Goal: Task Accomplishment & Management: Manage account settings

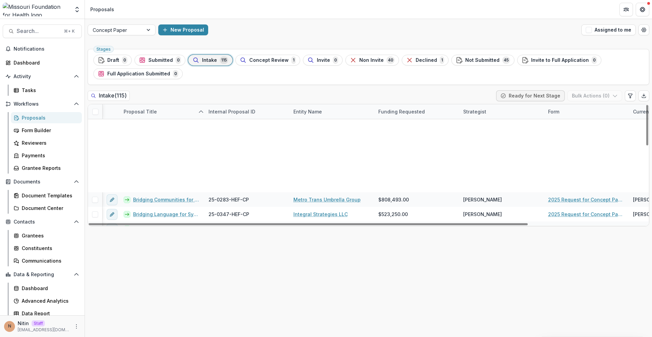
scroll to position [229, 108]
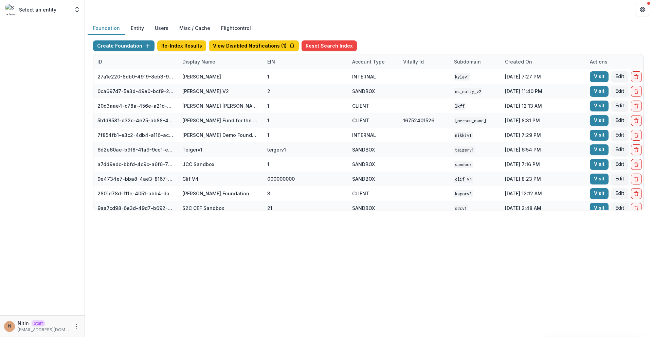
click at [205, 62] on div "Display Name" at bounding box center [198, 61] width 41 height 7
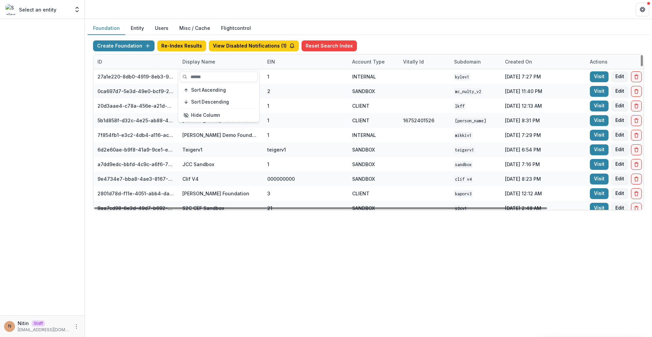
click at [205, 62] on div "Display Name" at bounding box center [198, 61] width 41 height 7
click at [209, 63] on div "Display Name" at bounding box center [198, 61] width 41 height 7
click at [197, 79] on input at bounding box center [220, 77] width 81 height 11
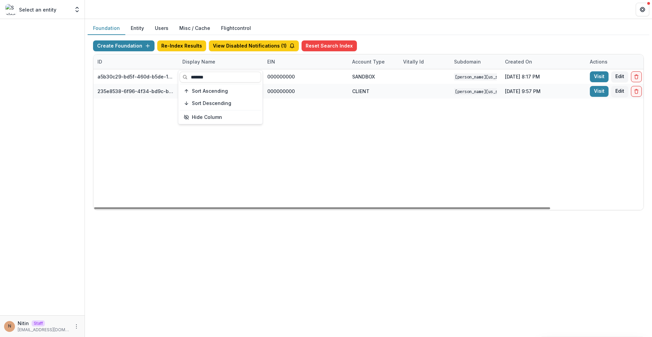
type input "*******"
click at [278, 147] on div "a5b30c29-bd5f-460d-b5de-10f91c4c8fbf Mimi Washington Starrett Workflow Sandbox …" at bounding box center [424, 139] width 662 height 141
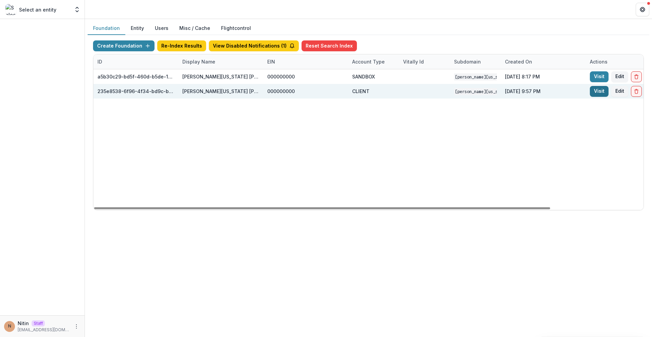
click at [597, 89] on link "Visit" at bounding box center [599, 91] width 19 height 11
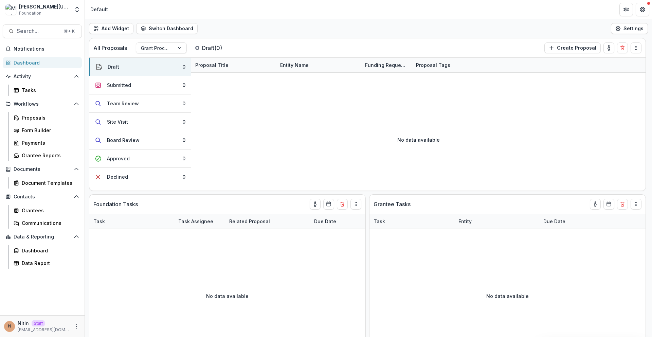
click at [82, 3] on div "Mimi Washington Starrett Foundation Team Settings Admin Settings" at bounding box center [42, 11] width 85 height 16
click at [77, 11] on polyline "Open entity switcher" at bounding box center [77, 11] width 3 height 1
click at [73, 23] on link "Admin Settings" at bounding box center [43, 26] width 82 height 11
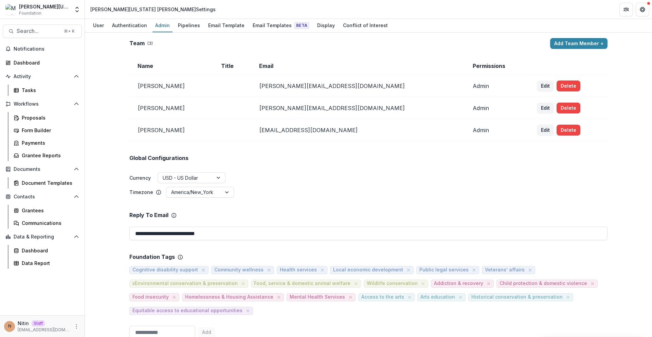
click at [314, 85] on td "abeba@mwstarrettfoundation.org" at bounding box center [357, 86] width 213 height 22
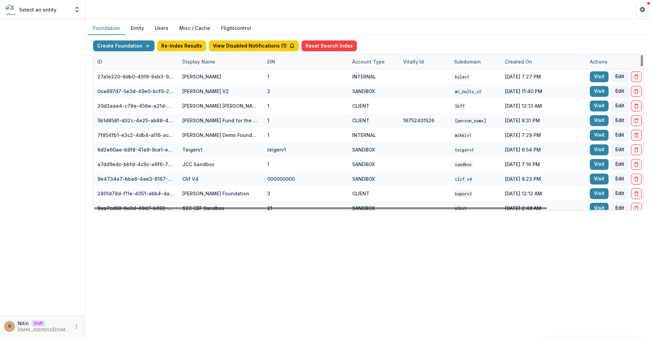
click at [197, 63] on div "Display Name" at bounding box center [198, 61] width 41 height 7
click at [205, 75] on input at bounding box center [221, 77] width 82 height 11
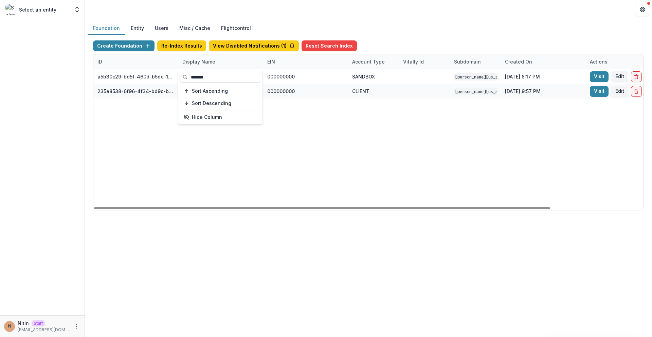
type input "*******"
click at [445, 146] on div "a5b30c29-bd5f-460d-b5de-10f91c4c8fbf [PERSON_NAME][US_STATE] [PERSON_NAME] Work…" at bounding box center [424, 139] width 662 height 141
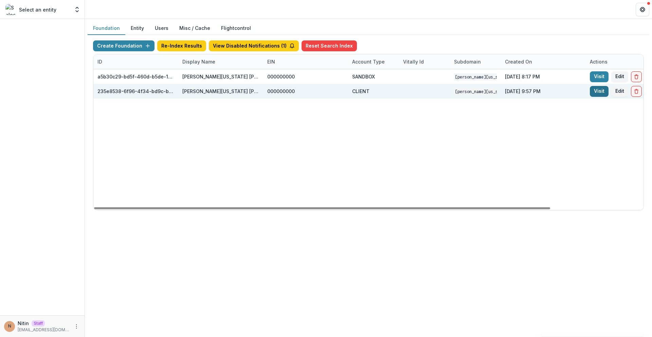
click at [601, 92] on link "Visit" at bounding box center [599, 91] width 19 height 11
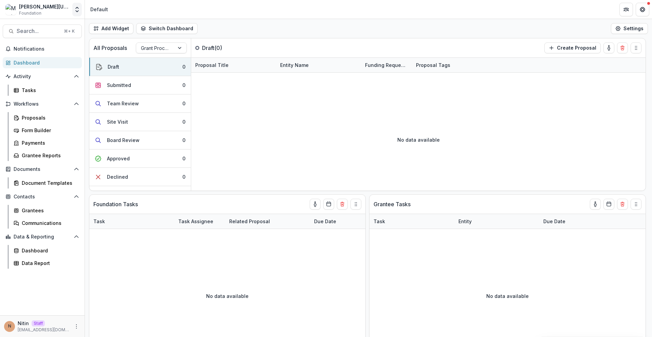
click at [80, 11] on icon "Open entity switcher" at bounding box center [77, 9] width 7 height 7
click at [81, 25] on link "Admin Settings" at bounding box center [43, 26] width 82 height 11
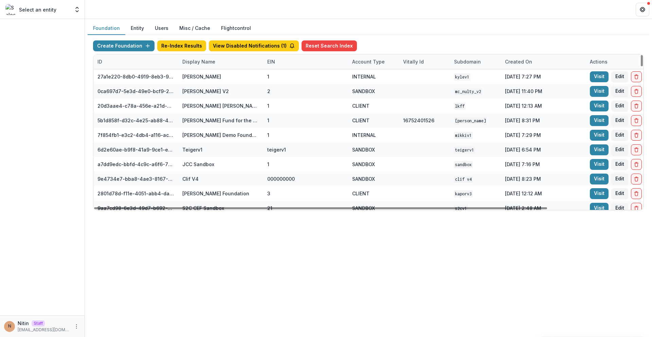
click at [206, 63] on div "Display Name" at bounding box center [198, 61] width 41 height 7
click at [202, 74] on input at bounding box center [221, 77] width 82 height 11
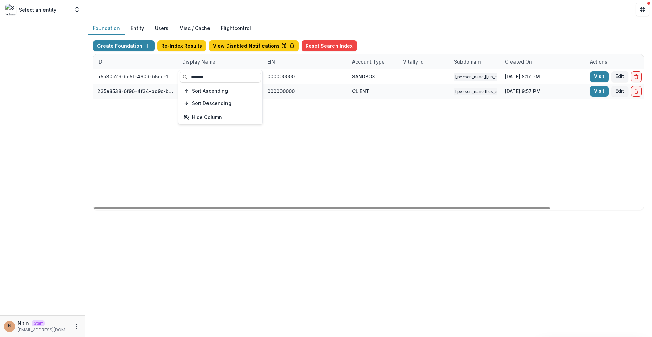
type input "*******"
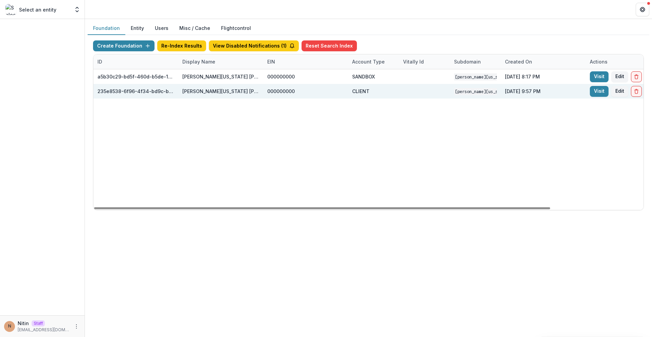
drag, startPoint x: 478, startPoint y: 154, endPoint x: 575, endPoint y: 85, distance: 119.5
click at [478, 154] on div "a5b30c29-bd5f-460d-b5de-10f91c4c8fbf Mimi Washington Starrett Workflow Sandbox …" at bounding box center [424, 139] width 662 height 141
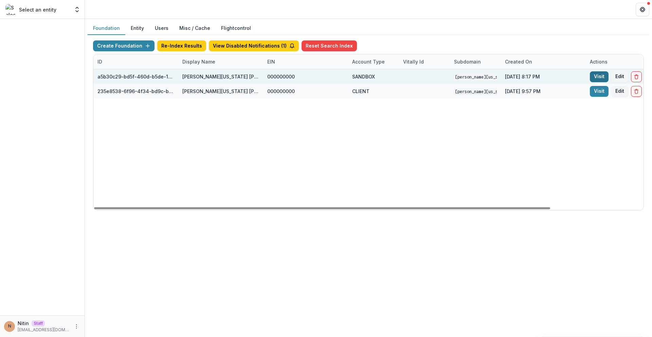
click at [608, 75] on link "Visit" at bounding box center [599, 76] width 19 height 11
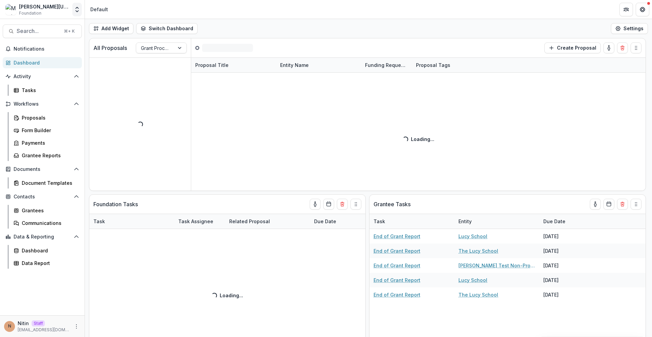
click at [75, 10] on icon "Open entity switcher" at bounding box center [77, 9] width 7 height 7
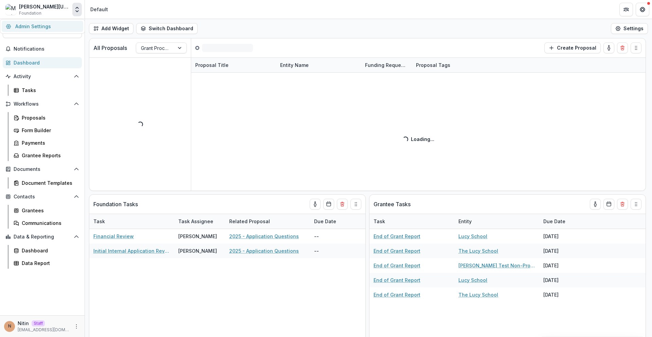
click at [75, 21] on link "Admin Settings" at bounding box center [43, 26] width 82 height 11
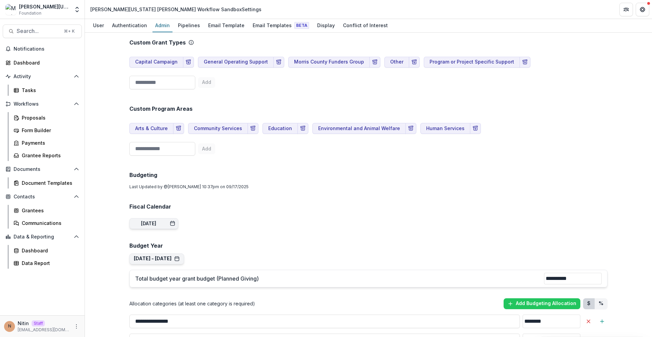
scroll to position [253, 0]
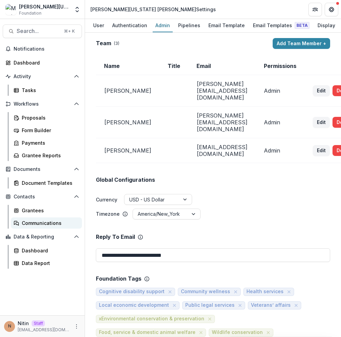
click at [35, 218] on link "Communications" at bounding box center [46, 222] width 71 height 11
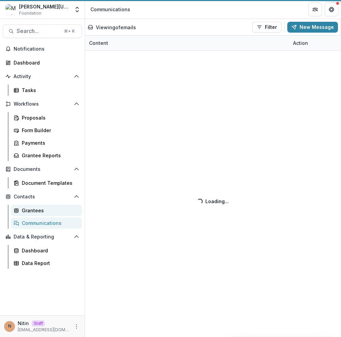
click at [35, 215] on link "Grantees" at bounding box center [46, 210] width 71 height 11
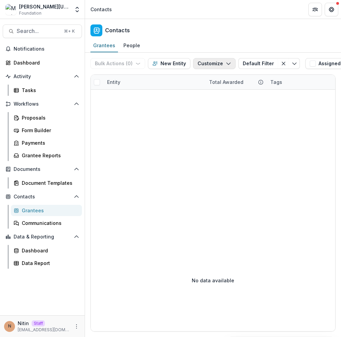
click at [214, 65] on button "Customize" at bounding box center [214, 63] width 42 height 11
click at [204, 82] on button "New Custom Field" at bounding box center [193, 78] width 75 height 11
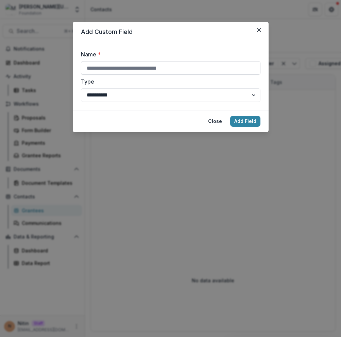
click at [101, 68] on input "Name *" at bounding box center [170, 68] width 179 height 14
type input "**********"
click at [243, 122] on button "Add Field" at bounding box center [245, 121] width 30 height 11
click at [237, 121] on button "Add Field" at bounding box center [245, 121] width 30 height 11
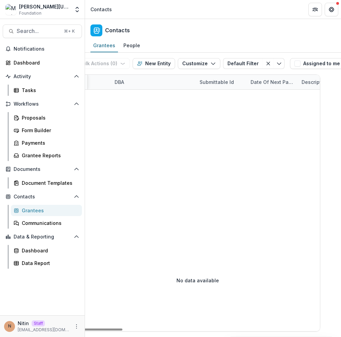
scroll to position [0, 874]
click at [203, 77] on div "Submittable Id" at bounding box center [217, 82] width 51 height 15
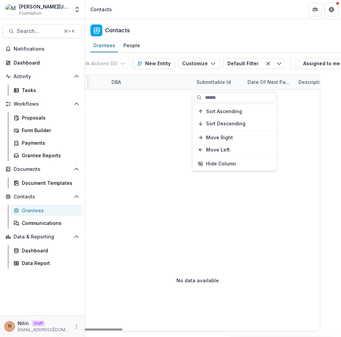
click at [204, 83] on div "Submittable Id" at bounding box center [213, 81] width 42 height 7
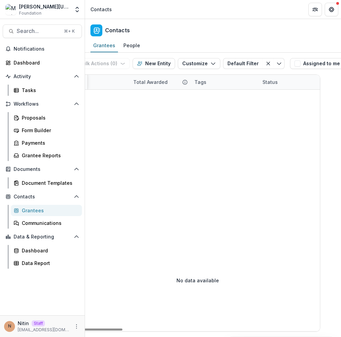
scroll to position [0, 0]
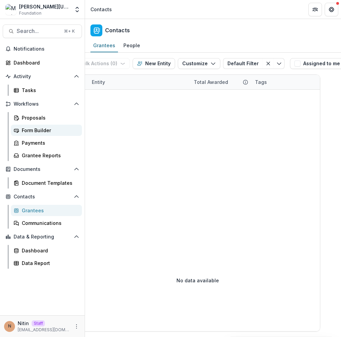
click at [37, 126] on link "Form Builder" at bounding box center [46, 130] width 71 height 11
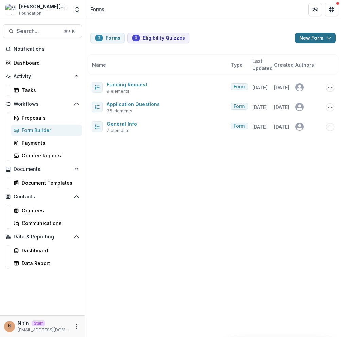
click at [315, 43] on button "New Form" at bounding box center [315, 38] width 40 height 11
click at [291, 67] on button "New Form" at bounding box center [297, 64] width 73 height 11
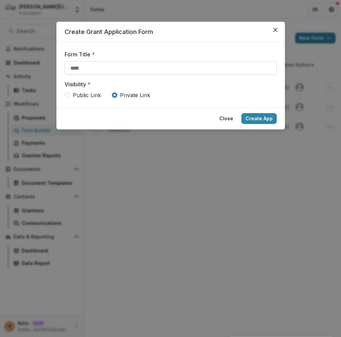
click at [107, 70] on input "Form Title *" at bounding box center [171, 68] width 212 height 14
paste input "**********"
type input "**********"
click at [252, 82] on label "Visibility *" at bounding box center [169, 84] width 208 height 8
click at [260, 122] on button "Create App" at bounding box center [258, 118] width 35 height 11
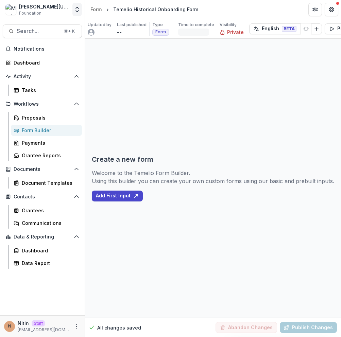
click at [76, 12] on icon "Open entity switcher" at bounding box center [77, 9] width 7 height 7
click at [70, 21] on link "Admin Settings" at bounding box center [43, 26] width 82 height 11
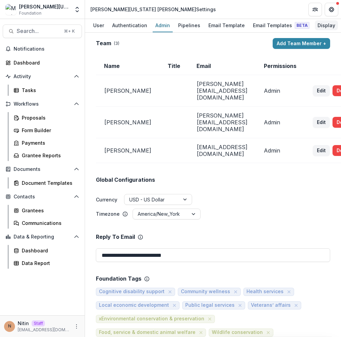
click at [315, 25] on div "Display" at bounding box center [326, 25] width 23 height 10
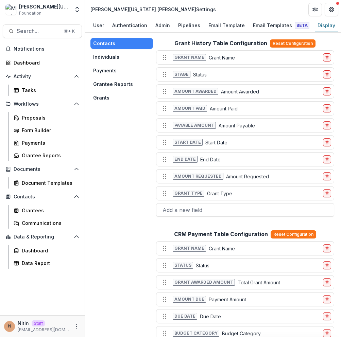
click at [113, 103] on button "Grants" at bounding box center [121, 97] width 63 height 11
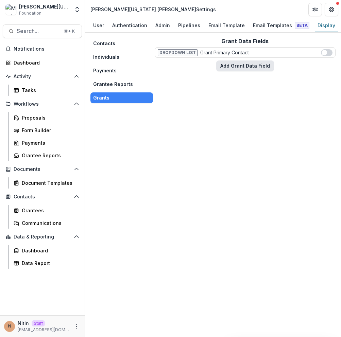
click at [253, 67] on button "Add Grant Data Field" at bounding box center [245, 65] width 58 height 11
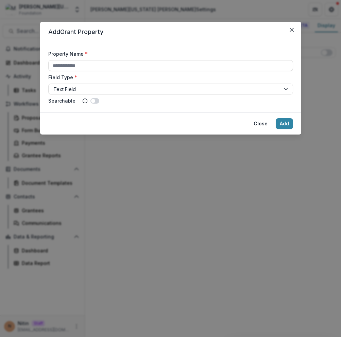
click at [231, 72] on div "Property Name * Field Type * Text Field Searchable" at bounding box center [170, 77] width 245 height 54
click at [224, 63] on input "Property Name *" at bounding box center [170, 65] width 245 height 11
click at [206, 48] on form "Property Name * ***** Field Type * Text Field Searchable" at bounding box center [170, 77] width 261 height 70
click at [169, 66] on input "*****" at bounding box center [170, 65] width 245 height 11
type input "**********"
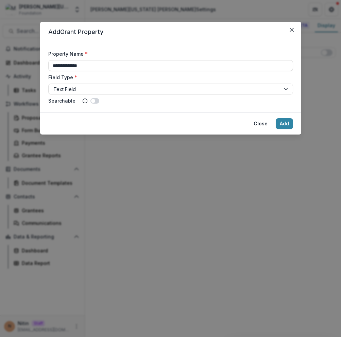
click at [170, 36] on header "Add Grant Property" at bounding box center [170, 32] width 261 height 20
click at [142, 89] on div at bounding box center [164, 89] width 222 height 8
click at [153, 76] on label "Field Type *" at bounding box center [168, 77] width 240 height 7
click at [55, 86] on input "Field Type *" at bounding box center [53, 89] width 1 height 7
click at [288, 122] on button "Add" at bounding box center [283, 123] width 17 height 11
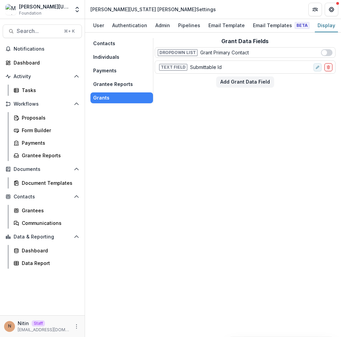
click at [101, 82] on button "Grantee Reports" at bounding box center [121, 84] width 63 height 11
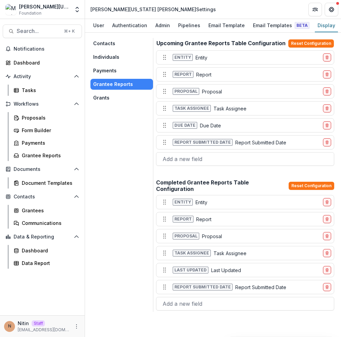
click at [128, 94] on button "Grants" at bounding box center [121, 97] width 63 height 11
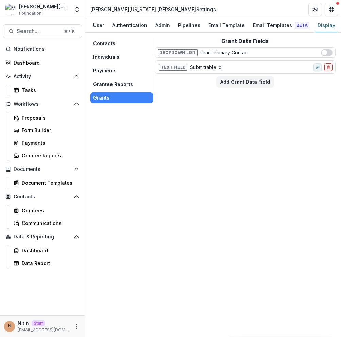
click at [216, 103] on div "Grant Data Fields Dropdown List Grant Primary Contact Text Field Submittable Id…" at bounding box center [245, 70] width 181 height 65
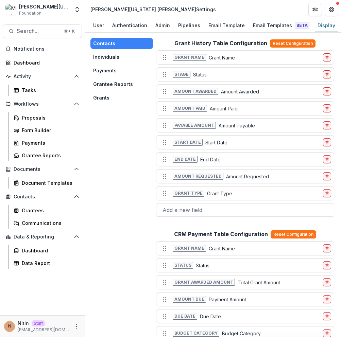
click at [104, 103] on button "Grants" at bounding box center [121, 97] width 63 height 11
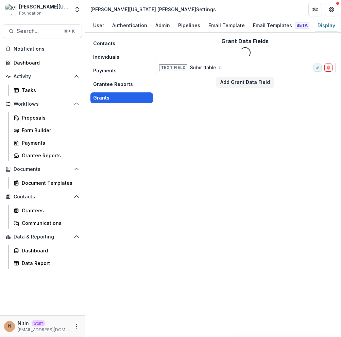
click at [107, 100] on button "Grants" at bounding box center [121, 97] width 63 height 11
click at [315, 66] on icon "edit-field-row" at bounding box center [317, 67] width 4 height 4
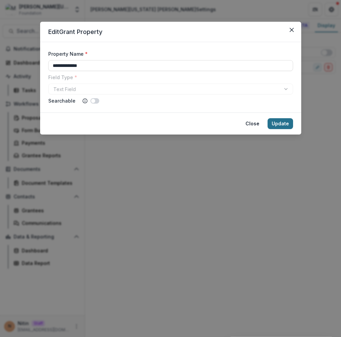
click at [278, 123] on button "Update" at bounding box center [279, 123] width 25 height 11
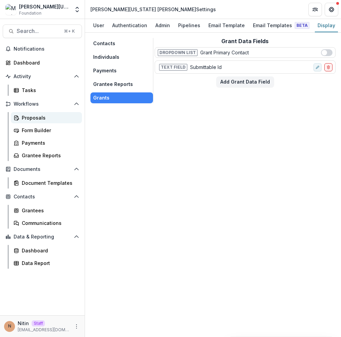
click at [50, 120] on div "Proposals" at bounding box center [49, 117] width 55 height 7
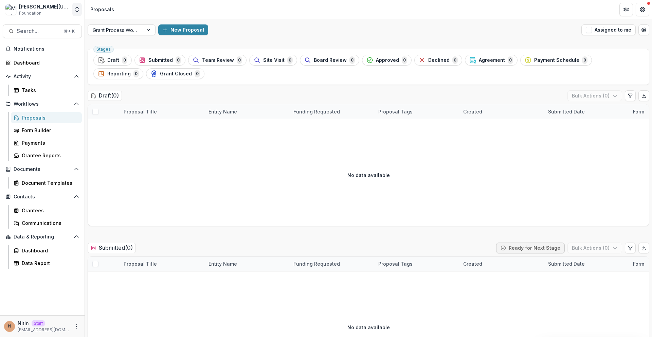
click at [78, 6] on icon "Open entity switcher" at bounding box center [77, 9] width 7 height 7
click at [74, 23] on link "Admin Settings" at bounding box center [43, 26] width 82 height 11
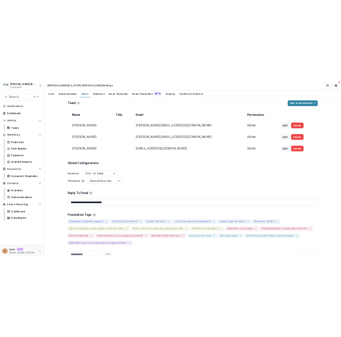
scroll to position [184, 0]
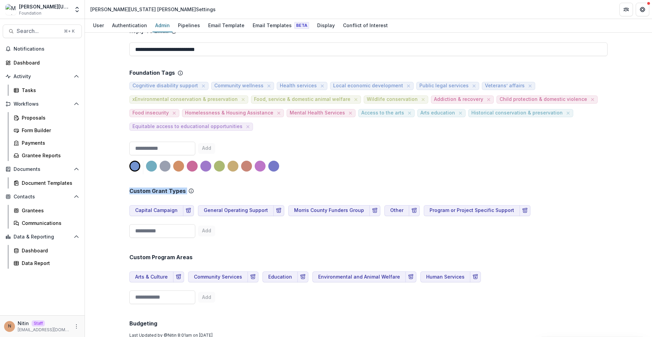
drag, startPoint x: 191, startPoint y: 194, endPoint x: 212, endPoint y: 193, distance: 21.8
click at [230, 184] on div "Custom Grant Types Capital Campaign General Operating Support Morris County Fun…" at bounding box center [368, 207] width 478 height 66
drag, startPoint x: 214, startPoint y: 185, endPoint x: 87, endPoint y: 189, distance: 127.4
click at [85, 188] on div "**********" at bounding box center [368, 185] width 567 height 304
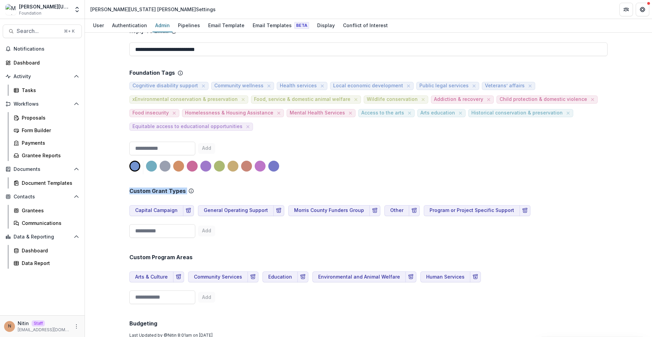
click at [113, 203] on div "**********" at bounding box center [368, 185] width 567 height 304
drag, startPoint x: 325, startPoint y: 210, endPoint x: 315, endPoint y: 236, distance: 27.9
click at [315, 236] on div "Custom Grant Types Capital Campaign General Operating Support Morris County Fun…" at bounding box center [368, 207] width 478 height 66
click at [49, 121] on link "Proposals" at bounding box center [46, 117] width 71 height 11
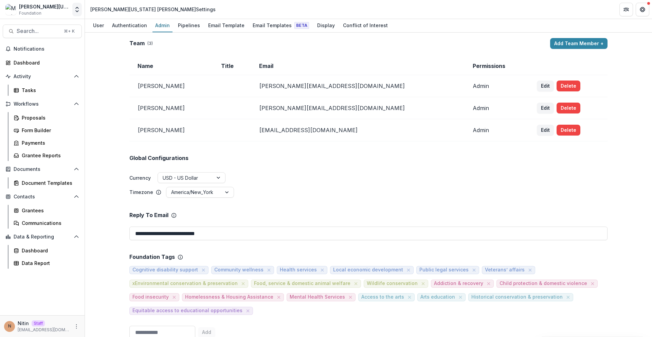
click at [74, 7] on icon "Open entity switcher" at bounding box center [77, 9] width 7 height 7
click at [70, 23] on link "Admin Settings" at bounding box center [43, 26] width 82 height 11
click at [189, 27] on div "Pipelines" at bounding box center [189, 25] width 28 height 10
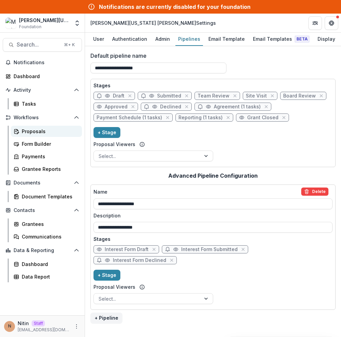
click at [39, 136] on link "Proposals" at bounding box center [46, 131] width 71 height 11
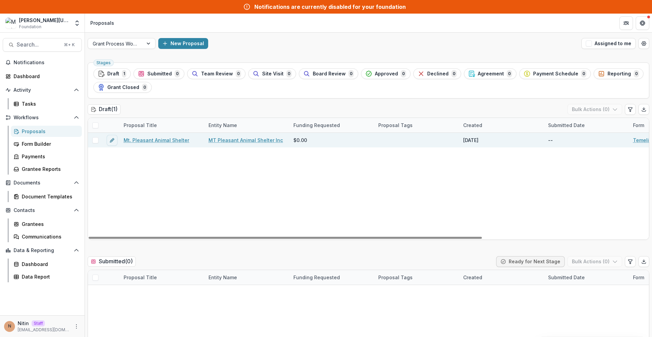
click at [93, 142] on span at bounding box center [95, 140] width 6 height 6
click at [340, 114] on button "Bulk Actions ( 1 )" at bounding box center [595, 109] width 53 height 11
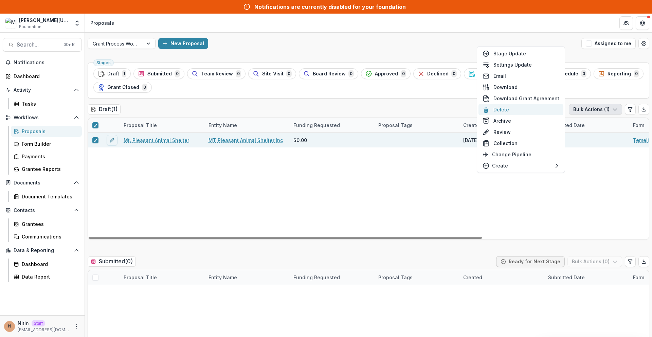
click at [340, 107] on button "Delete" at bounding box center [521, 109] width 85 height 11
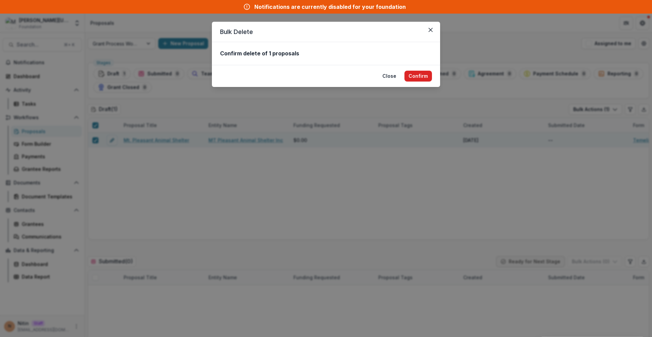
click at [340, 79] on button "Confirm" at bounding box center [419, 76] width 28 height 11
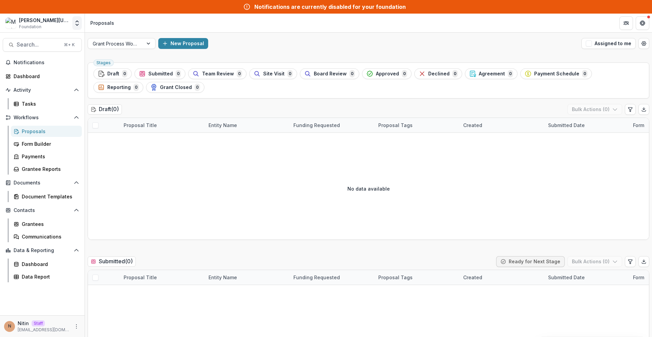
click at [72, 24] on button "Open entity switcher" at bounding box center [77, 23] width 10 height 14
click at [70, 36] on link "Admin Settings" at bounding box center [43, 39] width 82 height 11
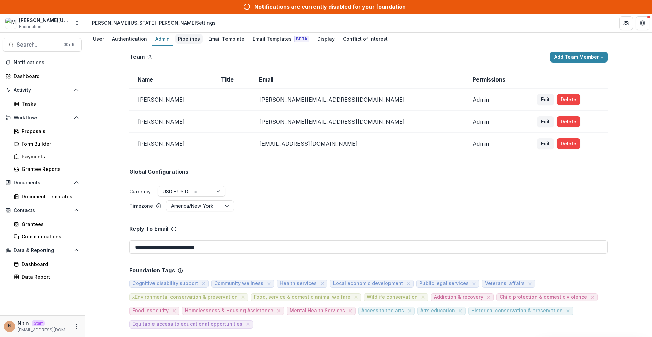
click at [183, 34] on div "Pipelines" at bounding box center [189, 39] width 28 height 10
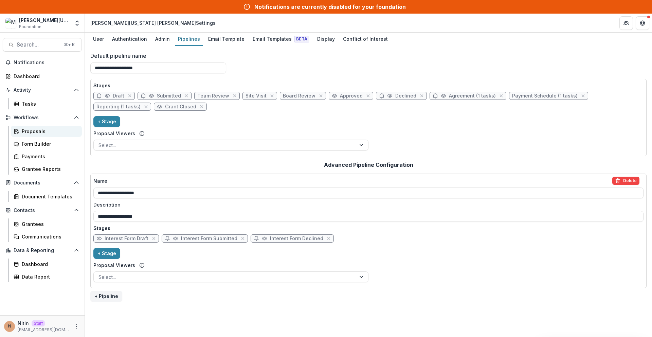
click at [50, 136] on link "Proposals" at bounding box center [46, 131] width 71 height 11
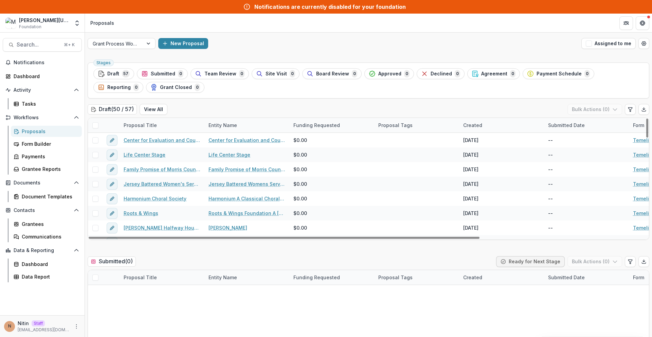
click at [93, 123] on span at bounding box center [95, 125] width 6 height 6
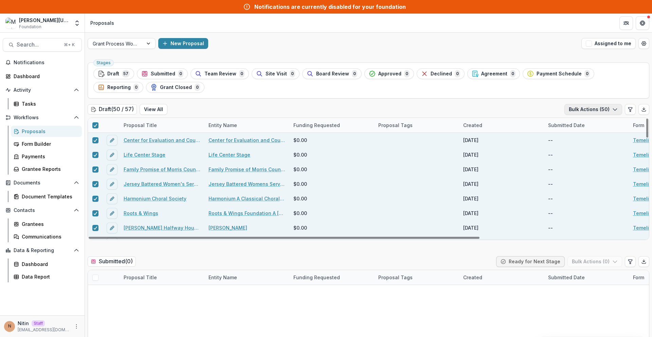
click at [340, 108] on button "Bulk Actions ( 50 )" at bounding box center [594, 109] width 58 height 11
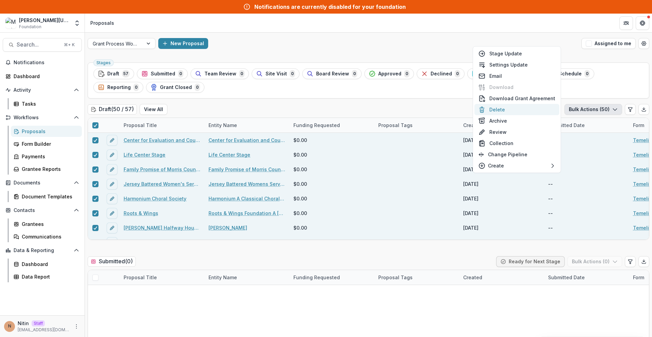
click at [340, 113] on button "Delete" at bounding box center [517, 109] width 85 height 11
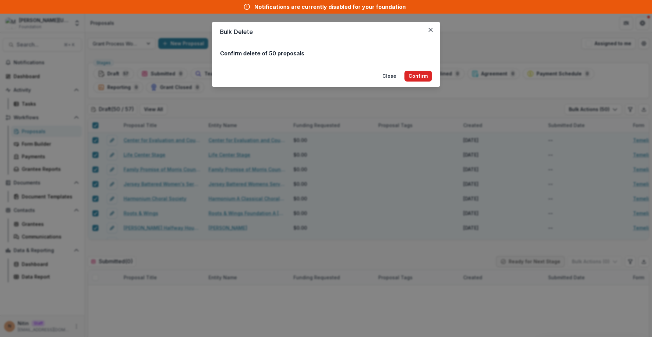
click at [340, 77] on button "Confirm" at bounding box center [419, 76] width 28 height 11
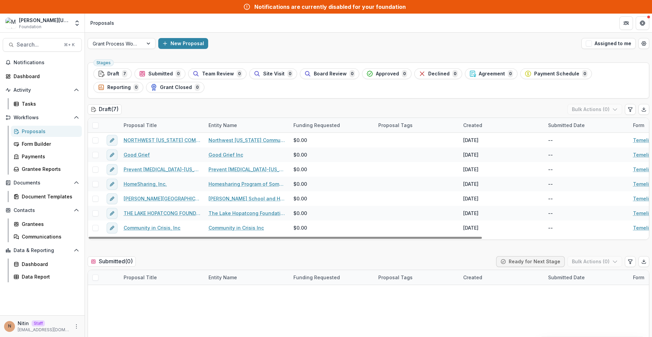
click at [95, 121] on div at bounding box center [95, 125] width 15 height 15
click at [96, 127] on span at bounding box center [95, 125] width 6 height 6
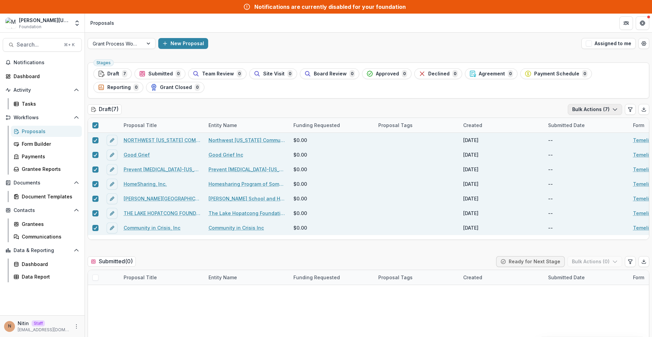
click at [340, 106] on button "Bulk Actions ( 7 )" at bounding box center [595, 109] width 54 height 11
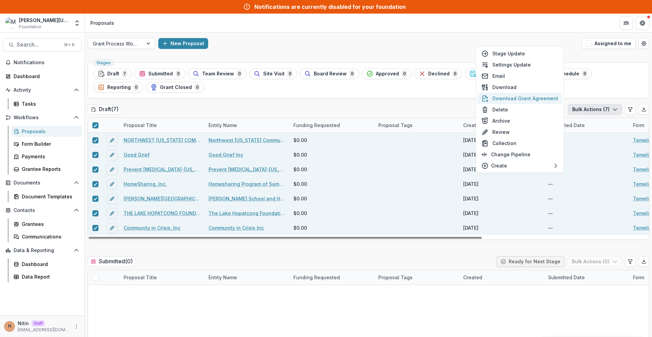
click at [340, 103] on button "Download Grant Agreement" at bounding box center [520, 98] width 85 height 11
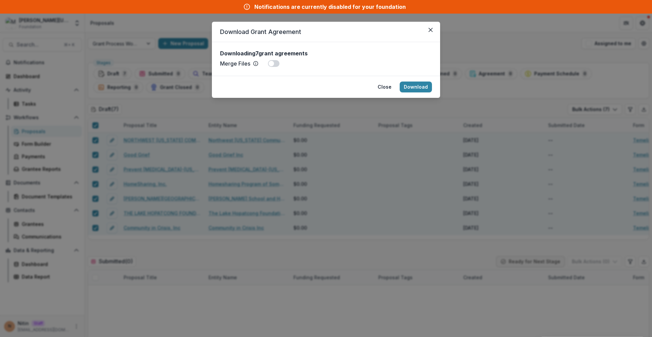
click at [340, 32] on button "Close" at bounding box center [430, 29] width 11 height 11
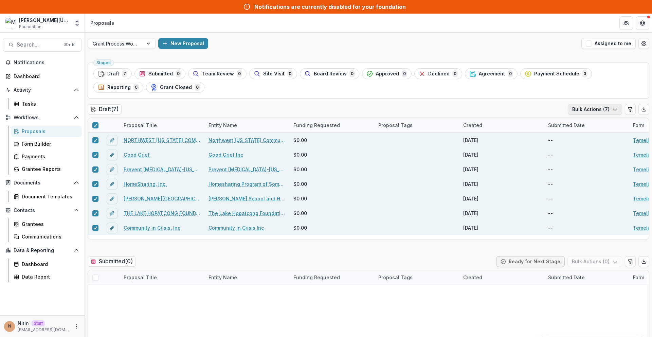
click at [340, 111] on button "Bulk Actions ( 7 )" at bounding box center [595, 109] width 54 height 11
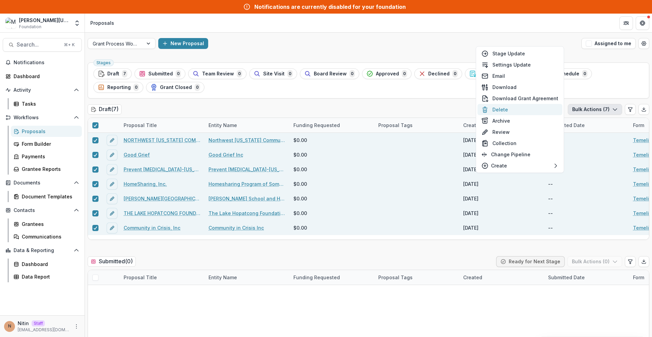
click at [340, 112] on button "Delete" at bounding box center [520, 109] width 85 height 11
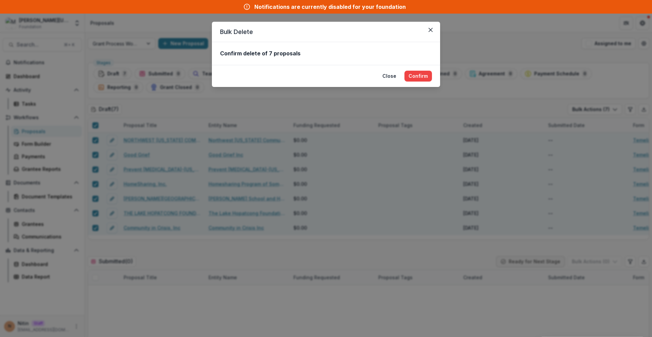
drag, startPoint x: 414, startPoint y: 73, endPoint x: 386, endPoint y: 76, distance: 29.0
click at [340, 73] on button "Confirm" at bounding box center [419, 76] width 28 height 11
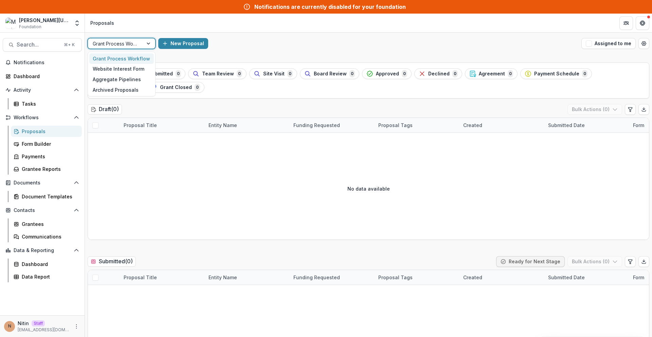
click at [139, 42] on div "Grant Process Workflow" at bounding box center [115, 44] width 55 height 10
click at [137, 90] on div "Archived Proposals" at bounding box center [121, 90] width 65 height 11
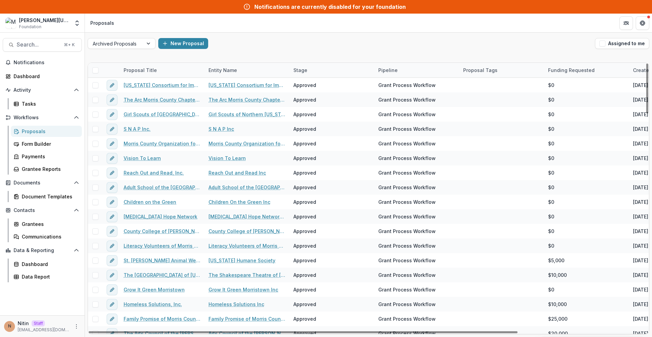
click at [97, 69] on span at bounding box center [95, 70] width 6 height 6
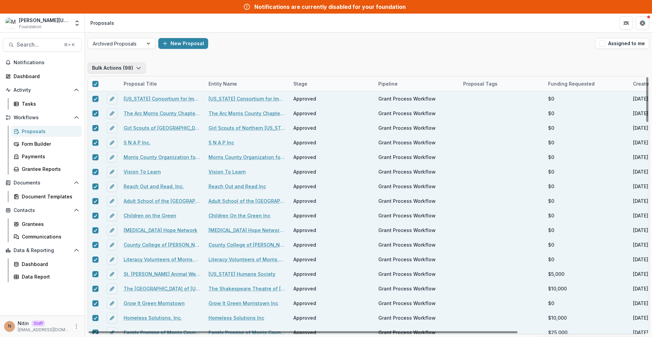
click at [136, 67] on icon "button" at bounding box center [138, 67] width 5 height 5
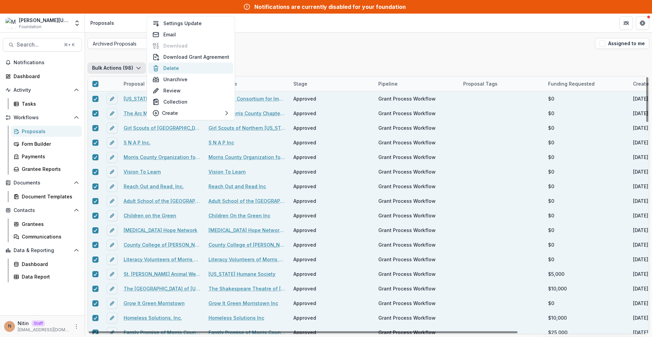
click at [166, 67] on button "Delete" at bounding box center [190, 68] width 85 height 11
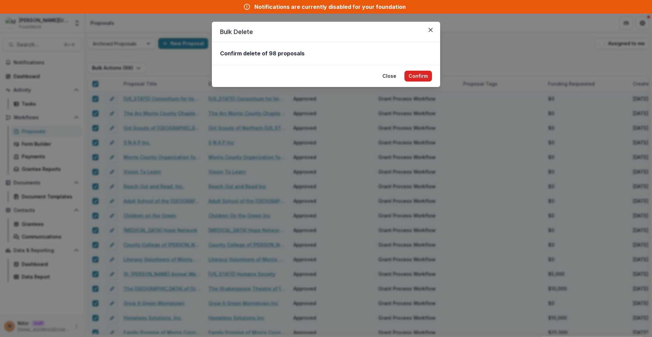
click at [340, 74] on button "Confirm" at bounding box center [419, 76] width 28 height 11
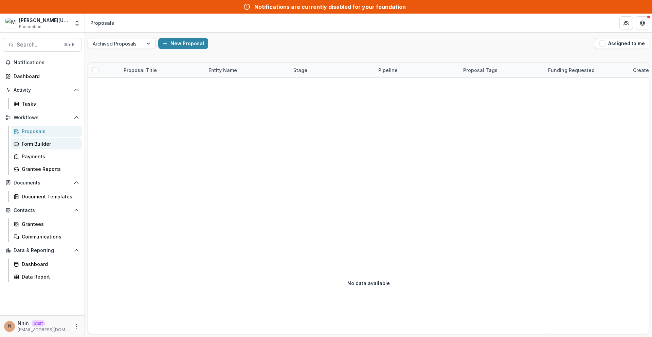
drag, startPoint x: 27, startPoint y: 67, endPoint x: 50, endPoint y: 144, distance: 80.5
click at [27, 67] on button "Notifications" at bounding box center [42, 62] width 79 height 11
click at [40, 222] on div "Grantees" at bounding box center [49, 223] width 55 height 7
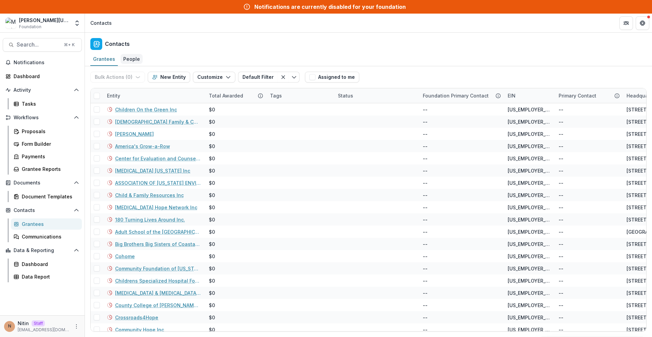
click at [125, 65] on link "People" at bounding box center [132, 59] width 22 height 13
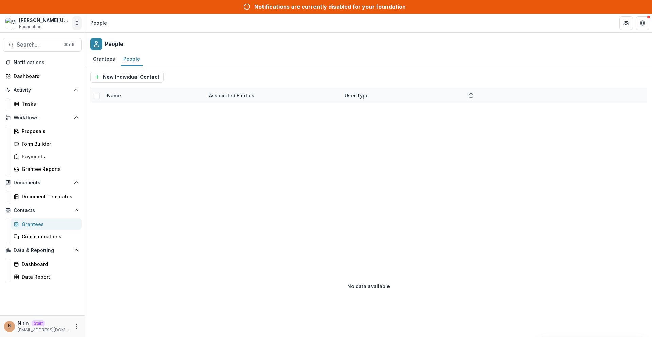
click at [76, 20] on icon "Open entity switcher" at bounding box center [77, 23] width 7 height 7
click at [72, 32] on div "Team Settings Admin Settings" at bounding box center [42, 38] width 85 height 15
click at [80, 24] on icon "Open entity switcher" at bounding box center [77, 23] width 7 height 7
click at [70, 41] on link "Admin Settings" at bounding box center [43, 39] width 82 height 11
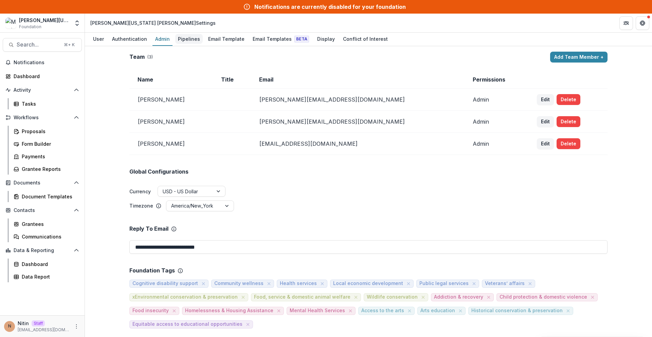
click at [189, 41] on div "Pipelines" at bounding box center [189, 39] width 28 height 10
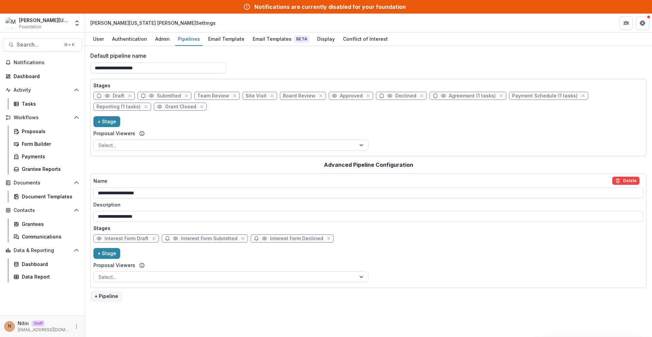
click at [225, 123] on div "Stages Draft Submitted Team Review Site Visit Board Review Approved Declined Ag…" at bounding box center [368, 117] width 550 height 71
click at [32, 135] on link "Proposals" at bounding box center [46, 131] width 71 height 11
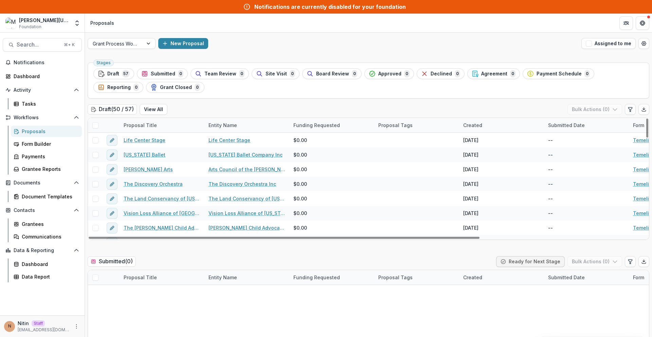
click at [97, 123] on span at bounding box center [95, 125] width 6 height 6
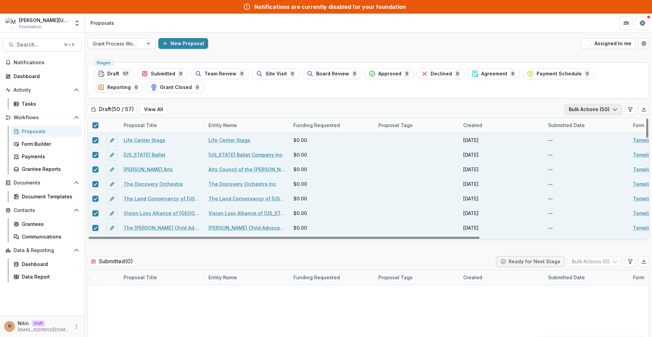
click at [340, 110] on button "Bulk Actions ( 50 )" at bounding box center [594, 109] width 58 height 11
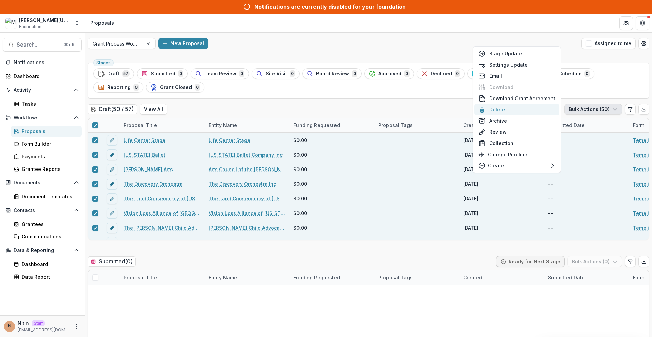
click at [340, 113] on button "Delete" at bounding box center [517, 109] width 85 height 11
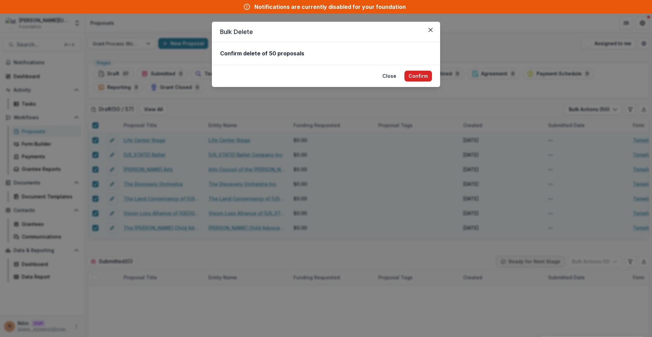
click at [340, 74] on button "Confirm" at bounding box center [419, 76] width 28 height 11
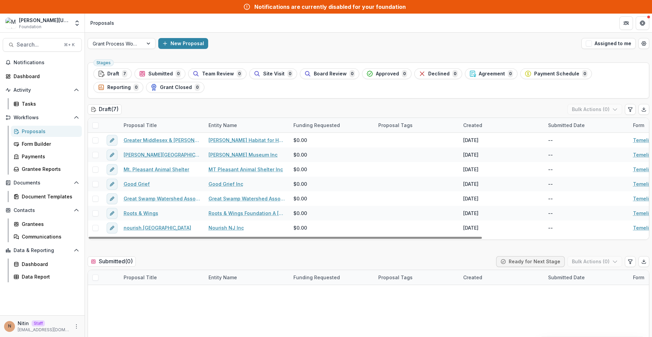
drag, startPoint x: 93, startPoint y: 126, endPoint x: 147, endPoint y: 119, distance: 54.1
click at [94, 126] on span at bounding box center [95, 125] width 6 height 6
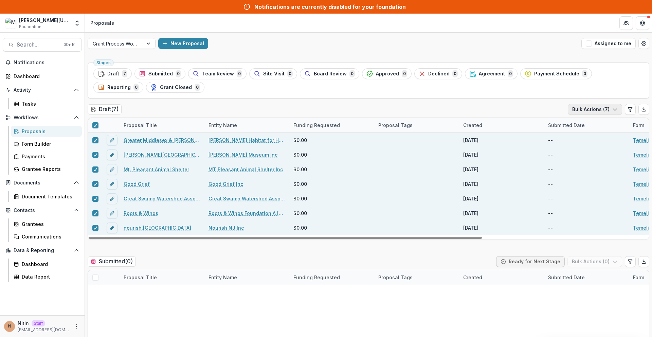
click at [340, 108] on button "Bulk Actions ( 7 )" at bounding box center [595, 109] width 54 height 11
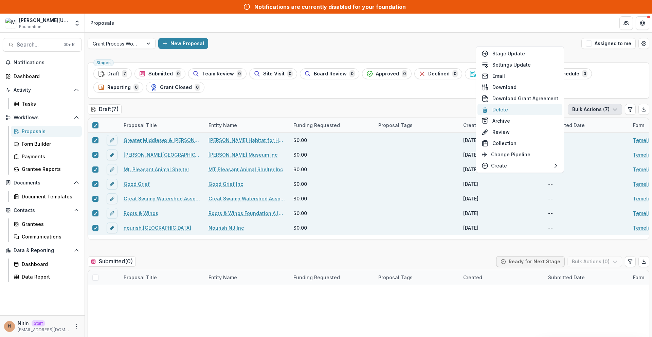
click at [340, 112] on button "Delete" at bounding box center [520, 109] width 85 height 11
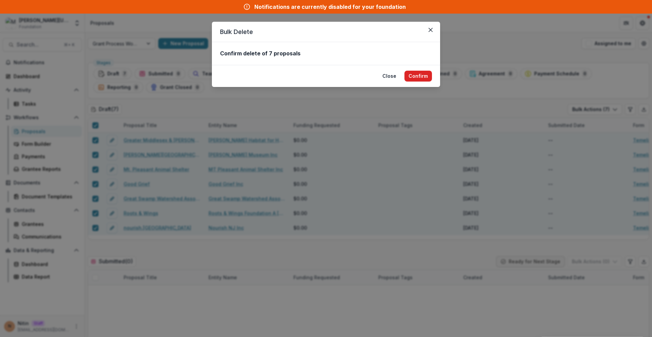
click at [340, 75] on button "Confirm" at bounding box center [419, 76] width 28 height 11
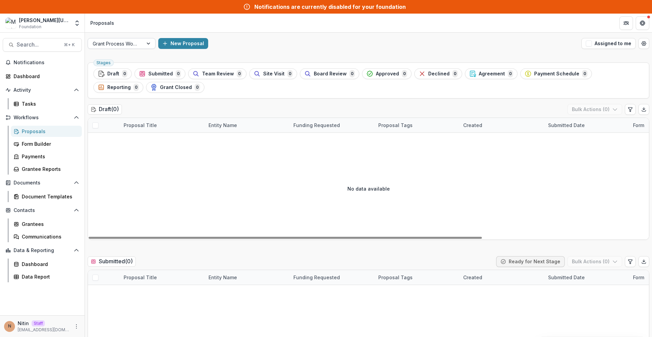
click at [127, 40] on div at bounding box center [116, 43] width 46 height 8
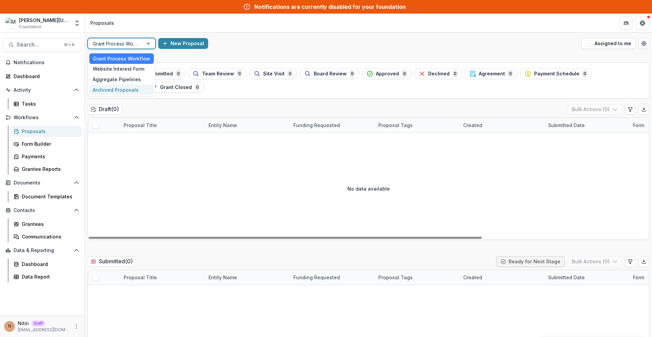
click at [124, 87] on div "Archived Proposals" at bounding box center [121, 90] width 65 height 11
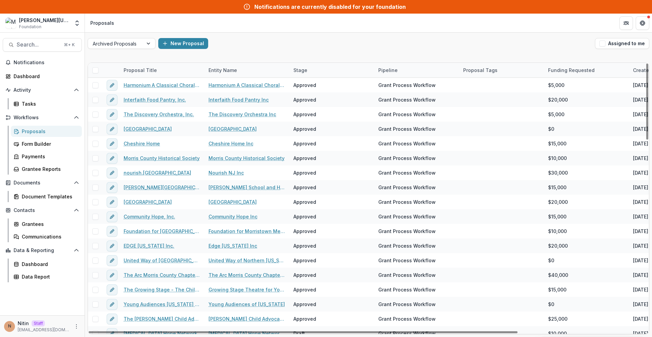
click at [95, 74] on div at bounding box center [95, 70] width 15 height 15
click at [96, 71] on span at bounding box center [95, 70] width 6 height 6
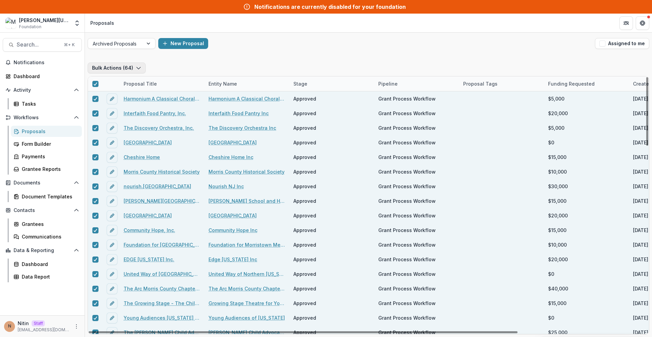
click at [129, 67] on button "Bulk Actions ( 64 )" at bounding box center [117, 68] width 58 height 11
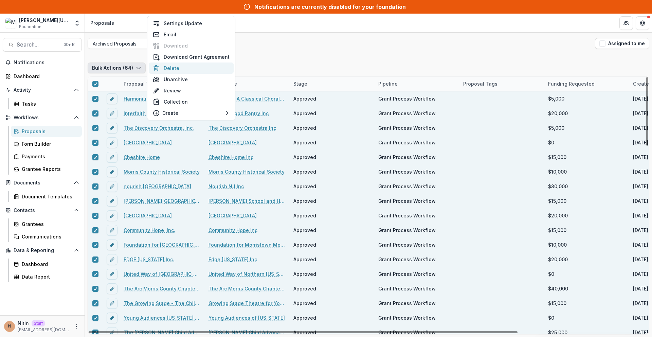
click at [178, 72] on button "Delete" at bounding box center [191, 68] width 85 height 11
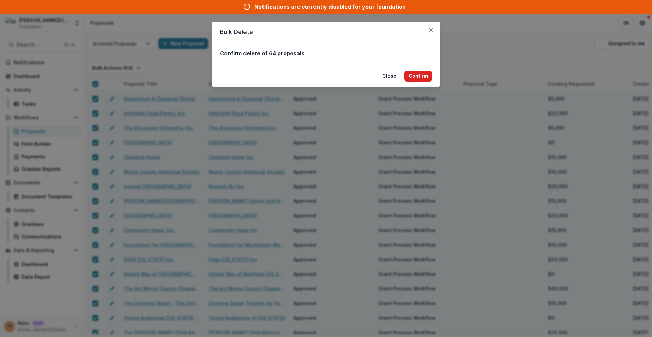
click at [340, 74] on button "Confirm" at bounding box center [419, 76] width 28 height 11
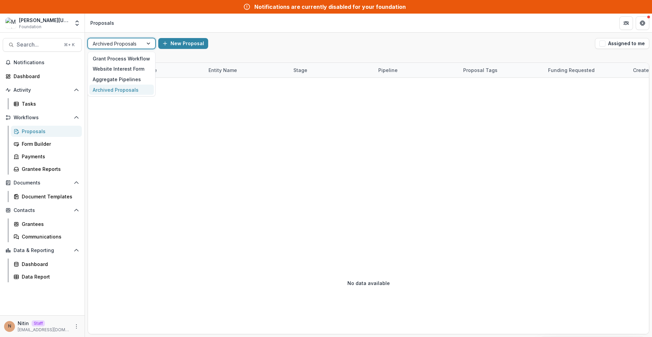
click at [110, 42] on div at bounding box center [116, 43] width 46 height 8
click at [108, 79] on div "Aggregate Pipelines" at bounding box center [121, 79] width 65 height 11
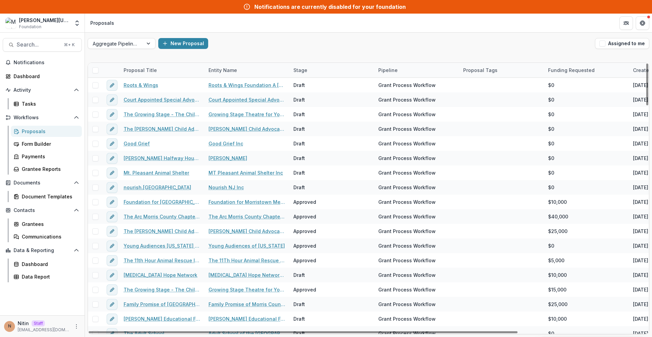
click at [92, 70] on span at bounding box center [95, 70] width 6 height 6
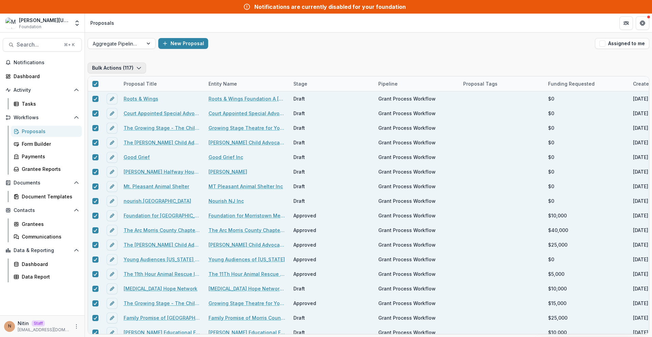
click at [127, 68] on button "Bulk Actions ( 117 )" at bounding box center [117, 68] width 58 height 11
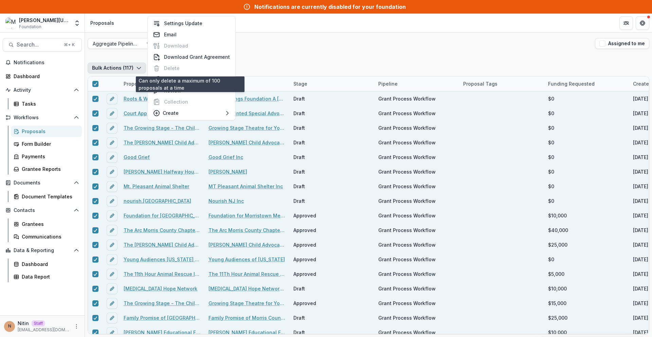
click at [340, 51] on div "Aggregate Pipelines New Proposal Assigned to me" at bounding box center [368, 44] width 567 height 22
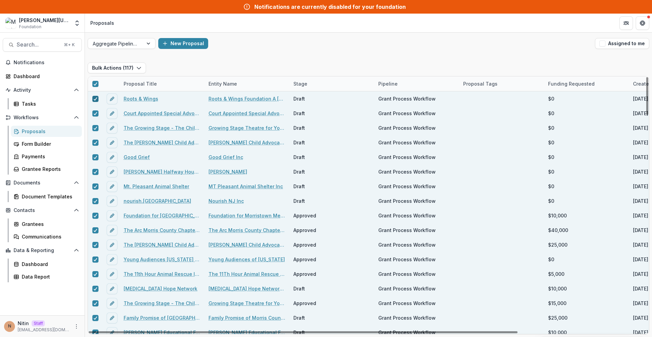
click at [96, 97] on icon at bounding box center [95, 98] width 4 height 3
click at [97, 114] on span at bounding box center [95, 113] width 6 height 6
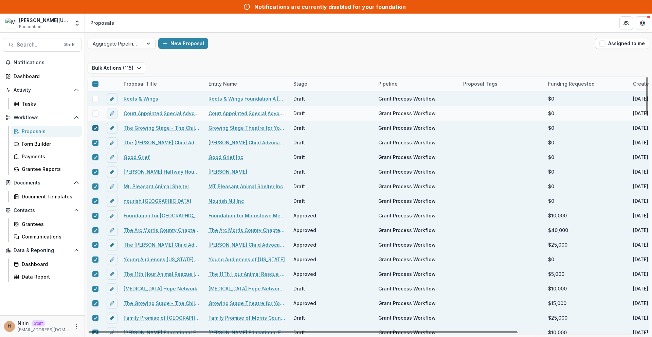
click at [96, 130] on span at bounding box center [95, 128] width 6 height 6
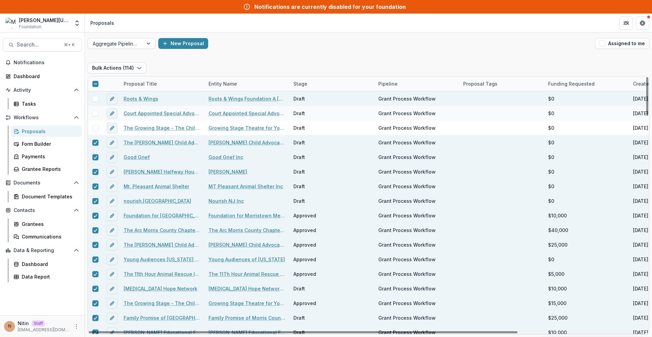
click at [93, 152] on div at bounding box center [95, 157] width 15 height 15
click at [95, 164] on div at bounding box center [95, 157] width 15 height 15
click at [95, 147] on div at bounding box center [95, 142] width 15 height 15
click at [96, 157] on polyline at bounding box center [95, 157] width 3 height 3
click at [96, 140] on div at bounding box center [95, 142] width 4 height 5
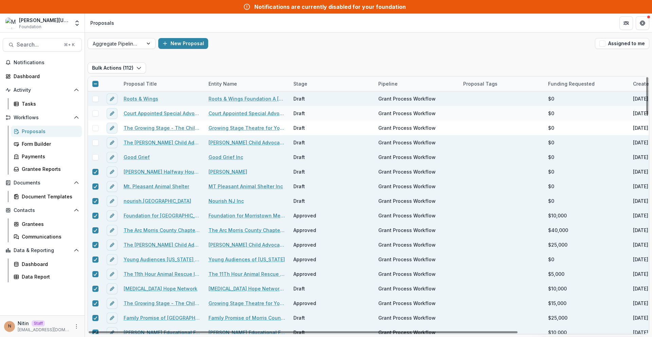
click at [95, 168] on div at bounding box center [95, 171] width 15 height 15
click at [95, 173] on polyline at bounding box center [95, 172] width 3 height 3
click at [95, 186] on icon at bounding box center [95, 186] width 4 height 3
click at [95, 200] on icon at bounding box center [95, 200] width 4 height 3
drag, startPoint x: 94, startPoint y: 216, endPoint x: 95, endPoint y: 229, distance: 12.9
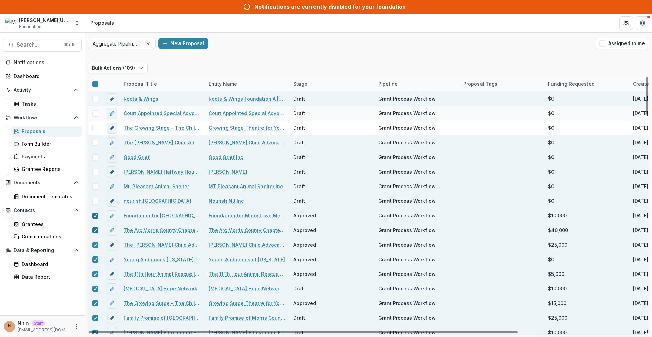
click at [94, 216] on polyline at bounding box center [95, 215] width 3 height 3
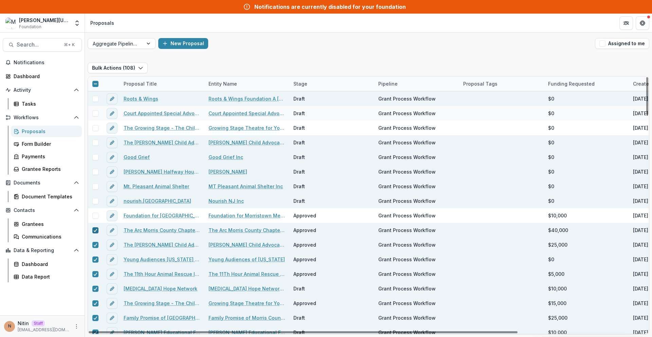
drag, startPoint x: 96, startPoint y: 231, endPoint x: 95, endPoint y: 241, distance: 9.9
click at [96, 231] on icon at bounding box center [95, 230] width 4 height 3
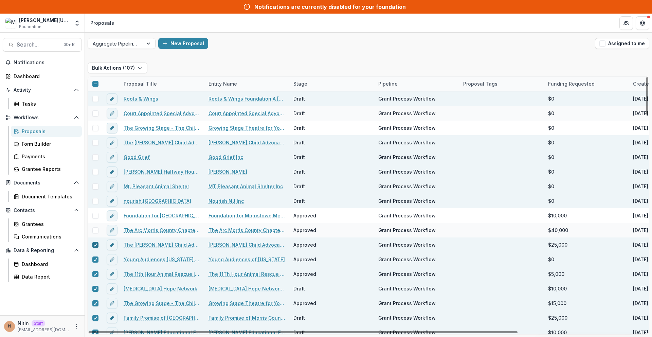
click at [94, 247] on div at bounding box center [95, 244] width 4 height 5
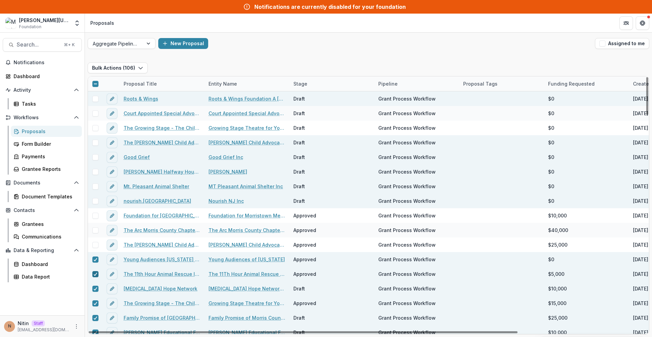
click at [96, 277] on span at bounding box center [95, 274] width 6 height 6
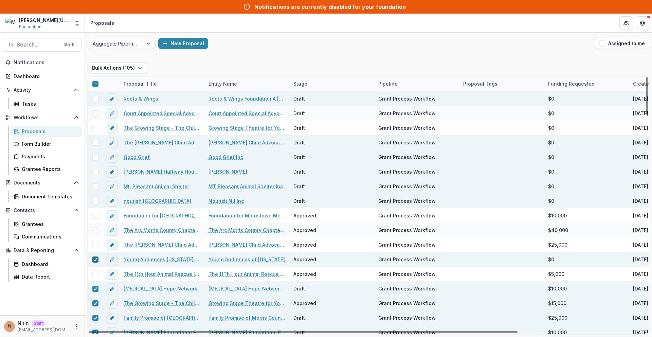
click at [95, 260] on icon at bounding box center [95, 259] width 4 height 3
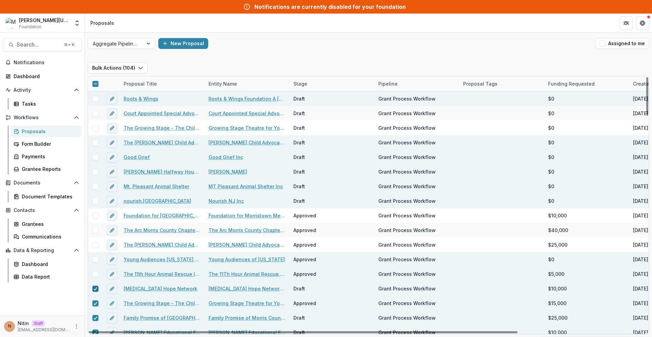
click at [96, 289] on icon at bounding box center [95, 288] width 4 height 3
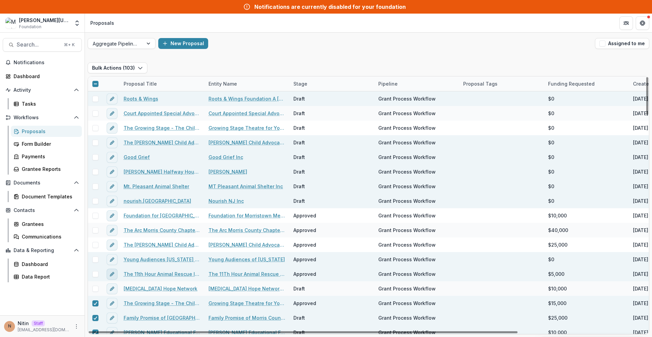
scroll to position [136, 0]
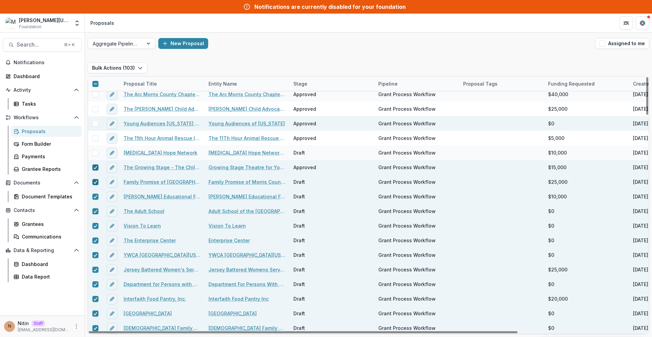
click at [94, 183] on icon at bounding box center [95, 181] width 4 height 3
click at [92, 168] on label at bounding box center [95, 167] width 6 height 6
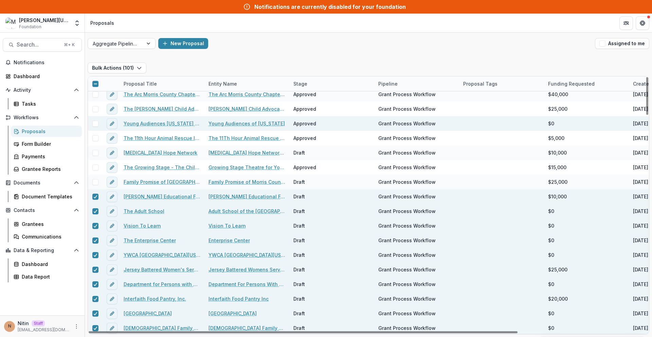
click at [96, 201] on div at bounding box center [95, 196] width 15 height 15
drag, startPoint x: 96, startPoint y: 198, endPoint x: 97, endPoint y: 217, distance: 18.7
click at [96, 198] on div at bounding box center [95, 196] width 4 height 5
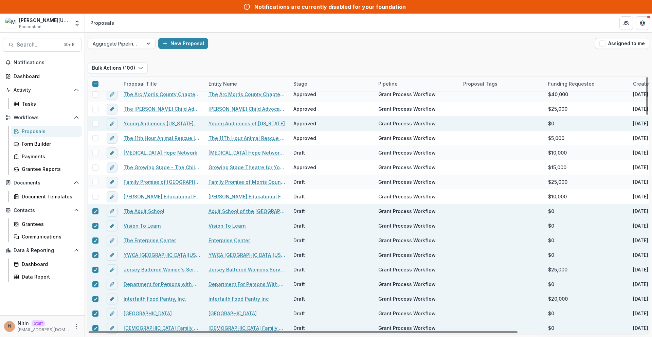
click at [96, 214] on div at bounding box center [95, 211] width 15 height 15
click at [140, 42] on div "Aggregate Pipelines" at bounding box center [115, 44] width 55 height 10
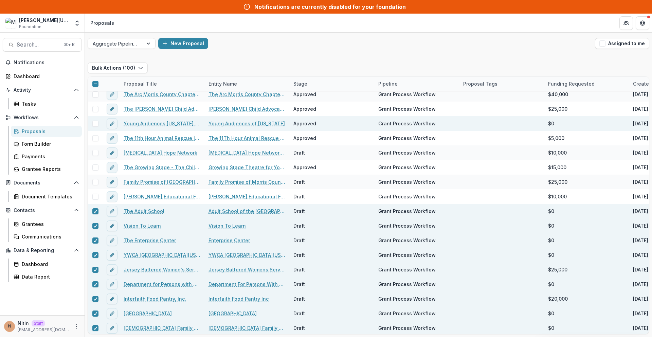
click at [185, 63] on div "Bulk Actions ( 100 ) Proposal Title Entity Name Stage Pipeline Proposal Tags Fu…" at bounding box center [369, 199] width 562 height 272
click at [120, 65] on button "Bulk Actions ( 100 )" at bounding box center [118, 68] width 60 height 11
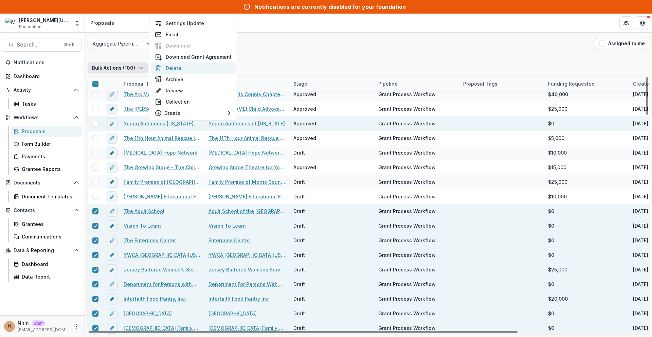
click at [169, 70] on button "Delete" at bounding box center [193, 68] width 85 height 11
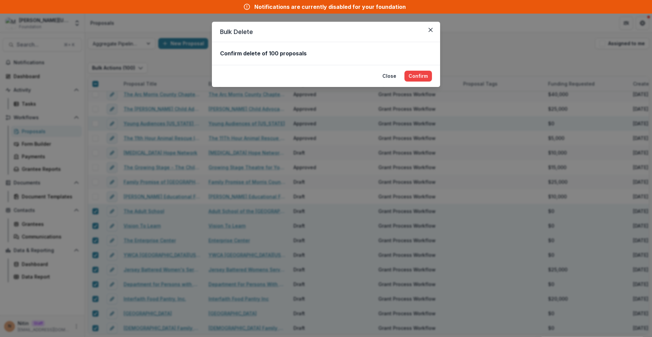
click at [340, 78] on footer "Close Confirm" at bounding box center [326, 76] width 228 height 22
click at [340, 77] on button "Confirm" at bounding box center [419, 76] width 28 height 11
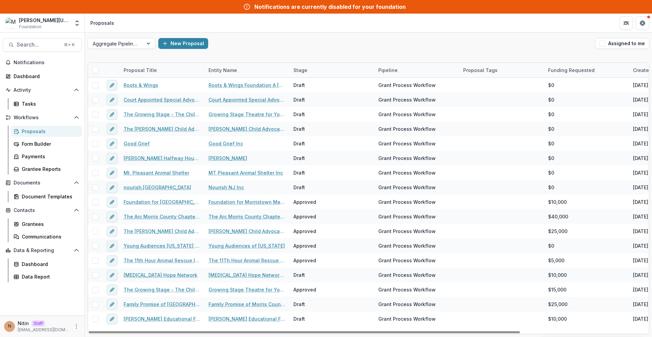
click at [93, 69] on span at bounding box center [95, 70] width 6 height 6
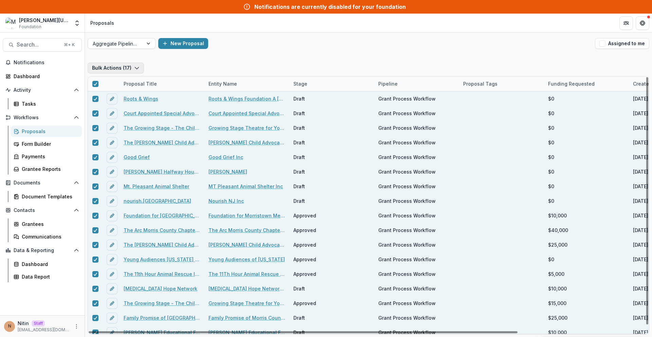
drag, startPoint x: 120, startPoint y: 60, endPoint x: 120, endPoint y: 65, distance: 5.1
click at [120, 60] on div "Bulk Actions ( 17 ) Proposal Title Entity Name Stage Pipeline Proposal Tags Fun…" at bounding box center [368, 198] width 567 height 277
click at [120, 66] on button "Bulk Actions ( 17 )" at bounding box center [116, 68] width 56 height 11
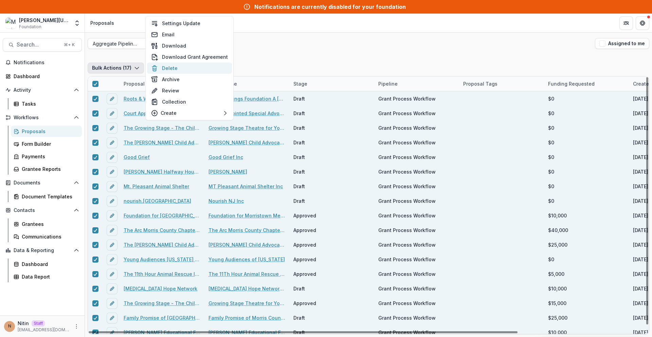
click at [167, 67] on button "Delete" at bounding box center [189, 68] width 85 height 11
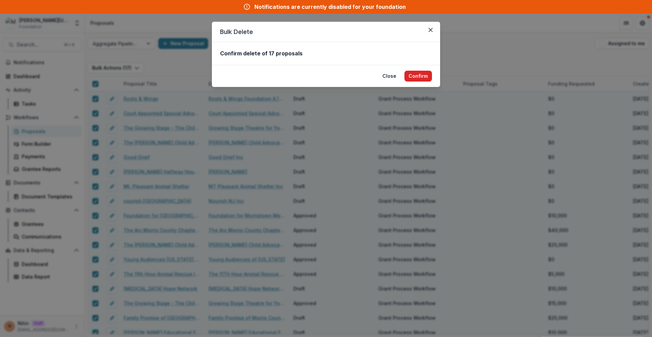
click at [340, 77] on button "Confirm" at bounding box center [419, 76] width 28 height 11
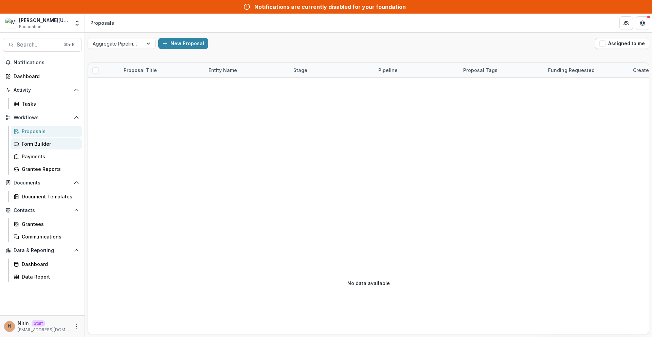
click at [31, 138] on link "Form Builder" at bounding box center [46, 143] width 71 height 11
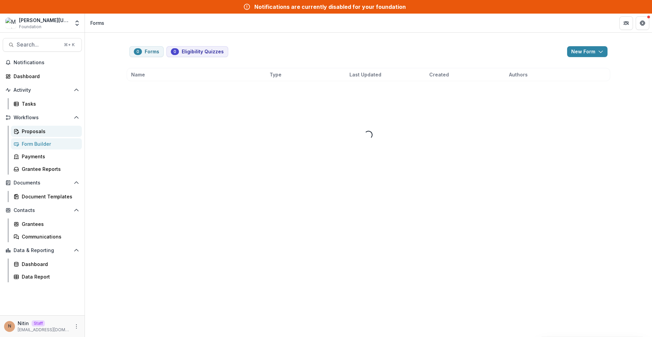
click at [33, 135] on link "Proposals" at bounding box center [46, 131] width 71 height 11
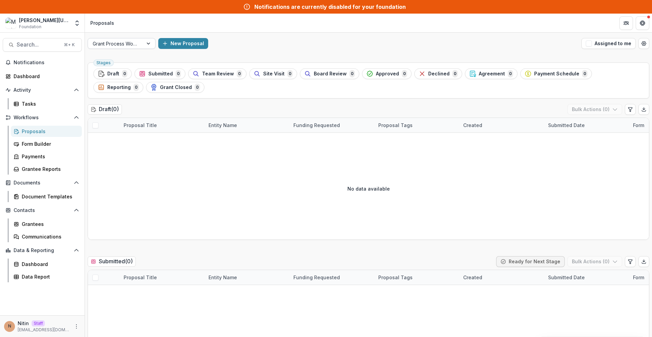
click at [114, 45] on div at bounding box center [116, 43] width 46 height 8
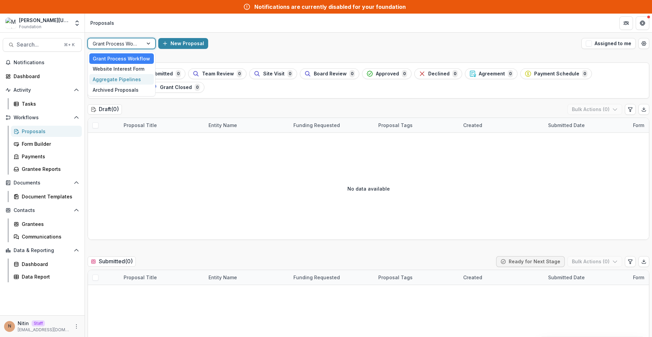
click at [117, 79] on div "Aggregate Pipelines" at bounding box center [121, 79] width 65 height 11
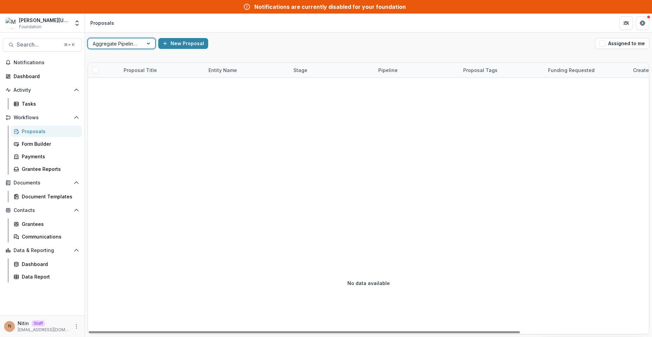
click at [50, 131] on div "Proposals" at bounding box center [49, 131] width 55 height 7
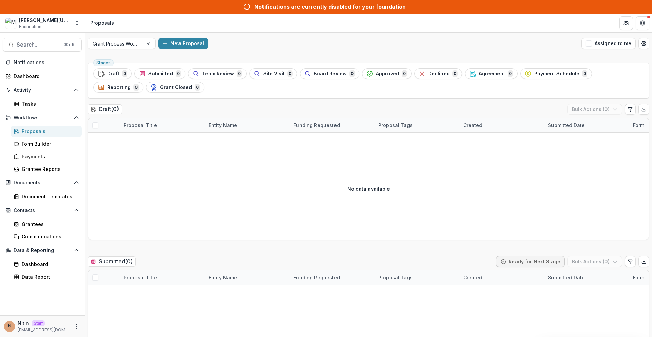
click at [110, 50] on div "Grant Process Workflow New Proposal Assigned to me" at bounding box center [368, 44] width 567 height 22
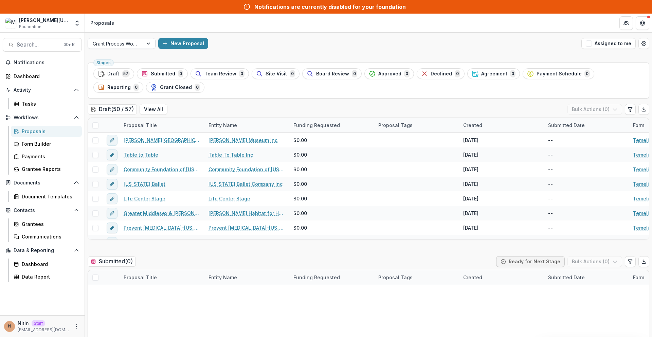
click at [122, 46] on div at bounding box center [116, 43] width 46 height 8
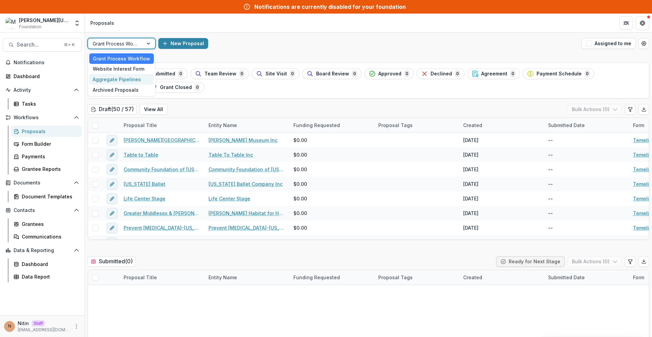
click at [121, 78] on div "Aggregate Pipelines" at bounding box center [121, 79] width 65 height 11
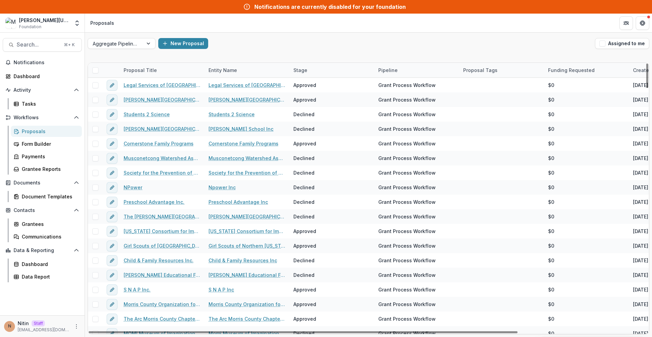
click at [96, 71] on span at bounding box center [95, 70] width 6 height 6
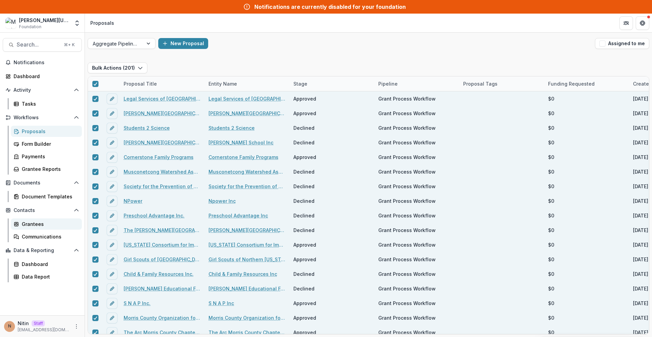
click at [34, 224] on div "Grantees" at bounding box center [49, 223] width 55 height 7
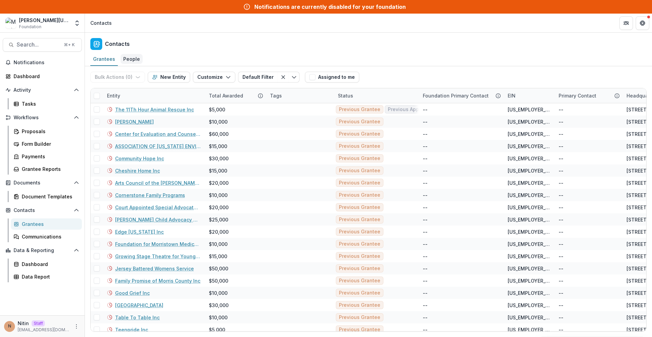
click at [130, 59] on div "People" at bounding box center [132, 59] width 22 height 10
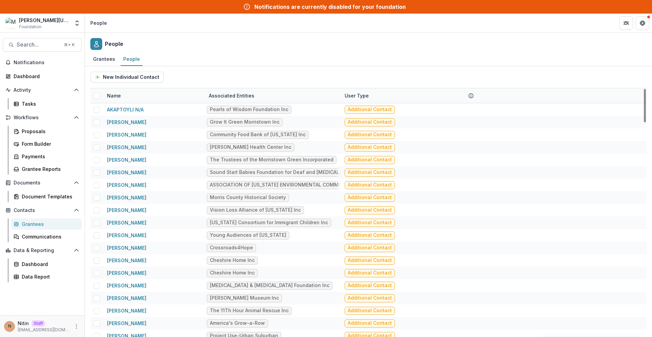
click at [94, 100] on div at bounding box center [96, 95] width 13 height 13
click at [95, 99] on div at bounding box center [96, 95] width 13 height 13
click at [95, 98] on span at bounding box center [97, 96] width 6 height 6
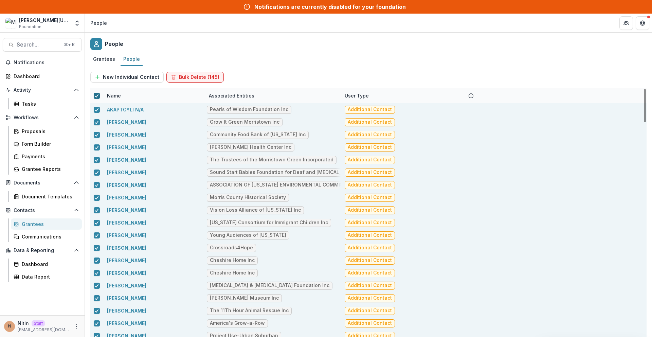
click at [95, 98] on div at bounding box center [97, 95] width 4 height 5
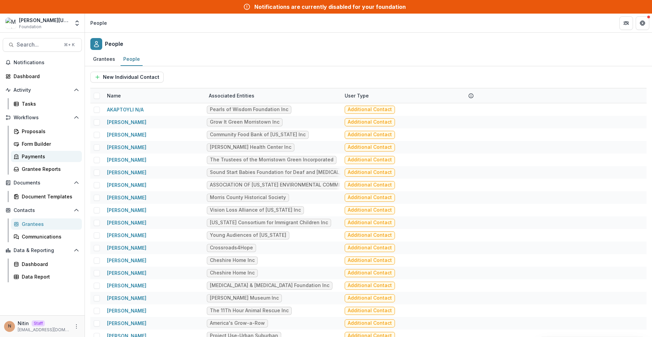
click at [50, 156] on div "Payments" at bounding box center [49, 156] width 55 height 7
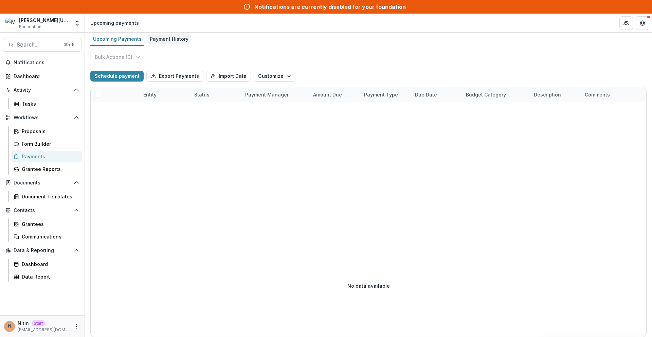
click at [168, 37] on div "Payment History" at bounding box center [169, 39] width 44 height 10
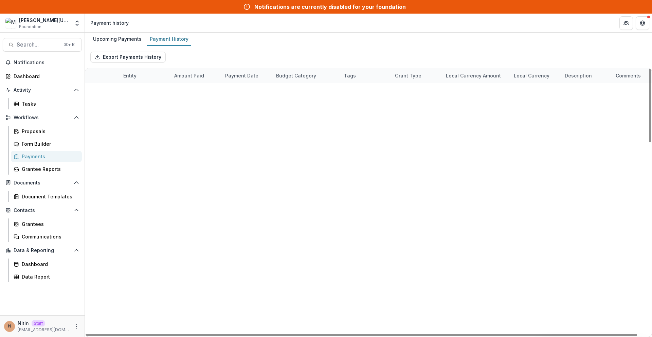
scroll to position [696, 0]
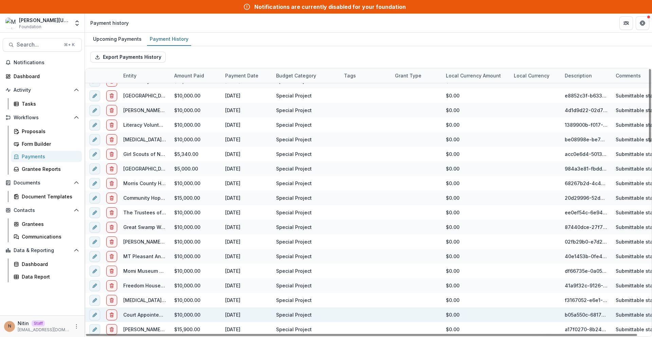
drag, startPoint x: 463, startPoint y: 308, endPoint x: 444, endPoint y: 311, distance: 18.8
click at [340, 311] on div "$0.00" at bounding box center [476, 314] width 68 height 15
drag, startPoint x: 445, startPoint y: 313, endPoint x: 471, endPoint y: 316, distance: 26.7
click at [340, 316] on div "$0.00" at bounding box center [476, 314] width 68 height 15
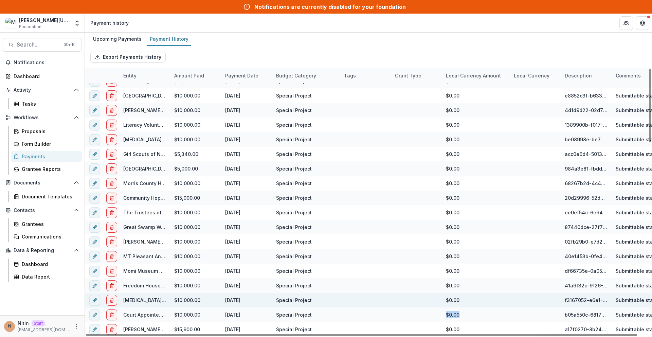
copy div "$0.00"
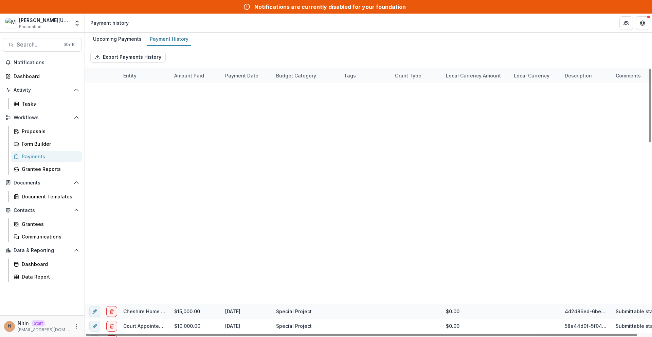
scroll to position [0, 0]
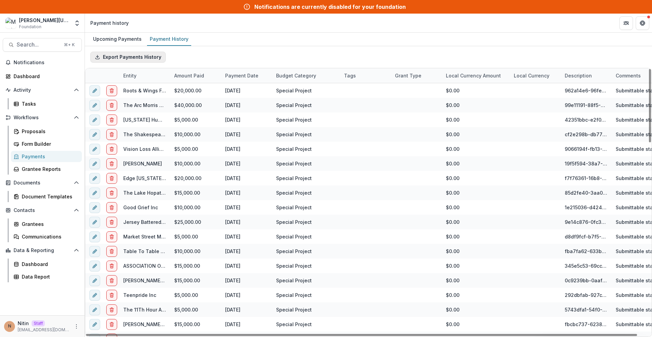
click at [111, 57] on button "Export Payments History" at bounding box center [127, 57] width 75 height 11
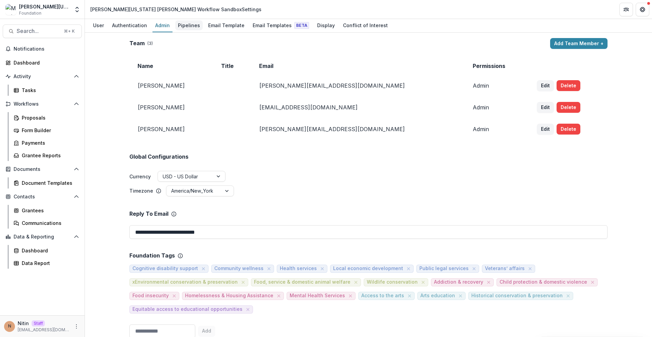
click at [189, 28] on div "Pipelines" at bounding box center [189, 25] width 28 height 10
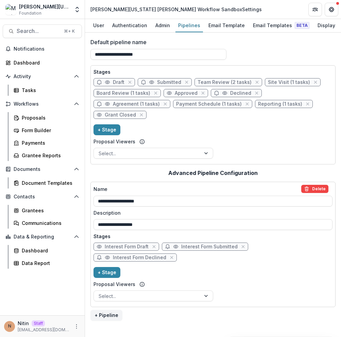
click at [100, 106] on icon at bounding box center [98, 103] width 5 height 5
click at [101, 115] on icon at bounding box center [98, 114] width 5 height 5
drag, startPoint x: 115, startPoint y: 130, endPoint x: 172, endPoint y: 133, distance: 57.2
click at [171, 135] on div "Stages Draft Submitted Team Review (2 tasks) Site Visit (1 tasks) Board Review …" at bounding box center [212, 114] width 239 height 93
click at [169, 154] on div at bounding box center [147, 153] width 97 height 8
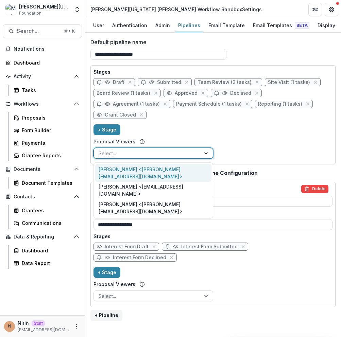
click at [169, 154] on div at bounding box center [147, 153] width 97 height 8
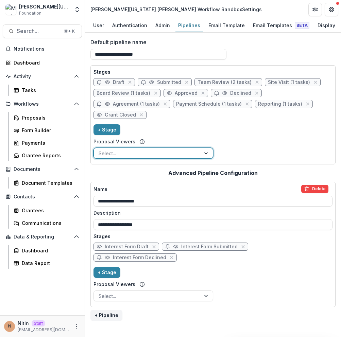
click at [221, 131] on div "Stages Draft Submitted Team Review (2 tasks) Site Visit (1 tasks) Board Review …" at bounding box center [212, 114] width 239 height 93
click at [101, 131] on button "+ Stage" at bounding box center [106, 129] width 27 height 11
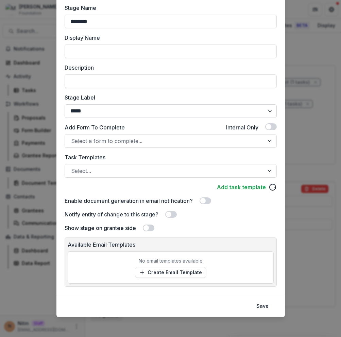
scroll to position [48, 0]
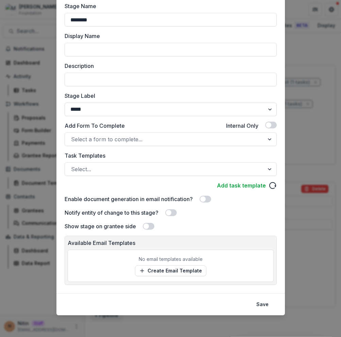
click at [113, 110] on select "******* ***** ********* ****** ******* ******** ******** ******* ********* ****…" at bounding box center [171, 110] width 212 height 14
select select "********"
click at [65, 103] on select "******* ***** ********* ****** ******* ******** ******** ******* ********* ****…" at bounding box center [171, 110] width 212 height 14
click at [263, 304] on button "Save" at bounding box center [262, 304] width 20 height 11
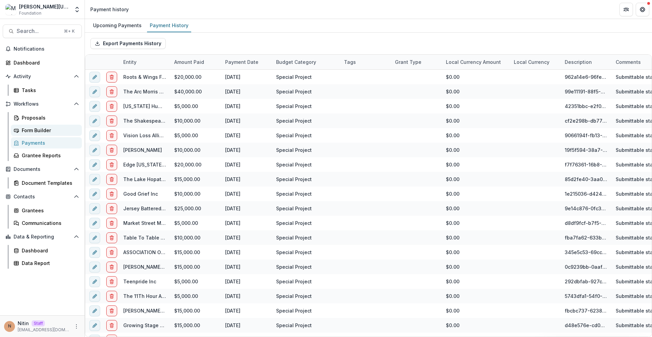
click at [22, 127] on div "Form Builder" at bounding box center [49, 130] width 55 height 7
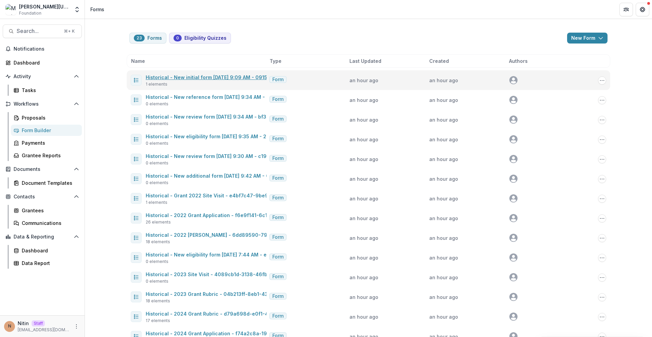
click at [196, 74] on link "Historical - New initial form [DATE] 9:09 AM - 0915d3ba-9239-4623-b2cb-d010b0a3…" at bounding box center [255, 77] width 218 height 6
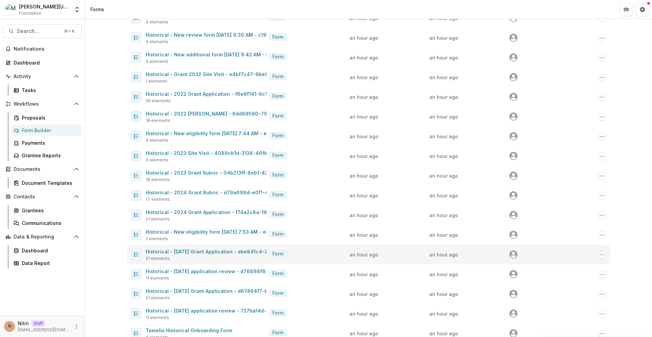
scroll to position [192, 0]
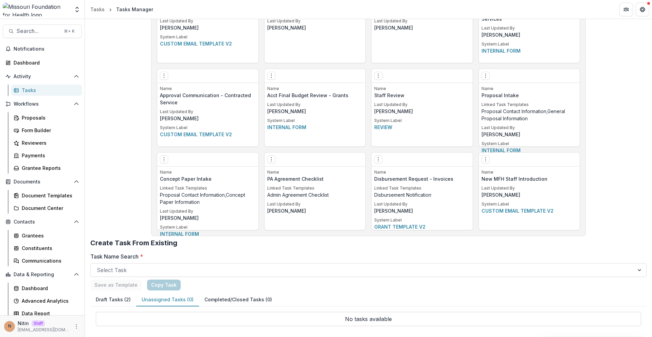
scroll to position [1320, 0]
click at [16, 89] on icon at bounding box center [16, 90] width 5 height 5
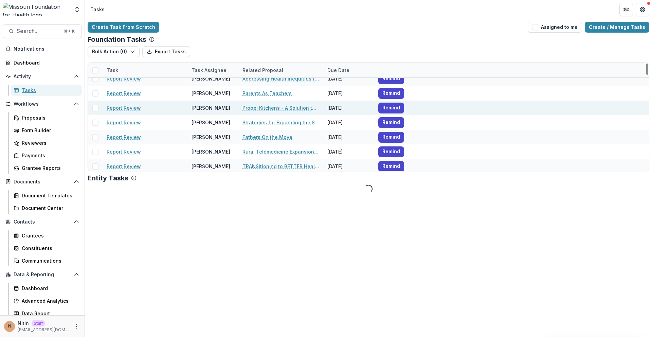
scroll to position [30, 0]
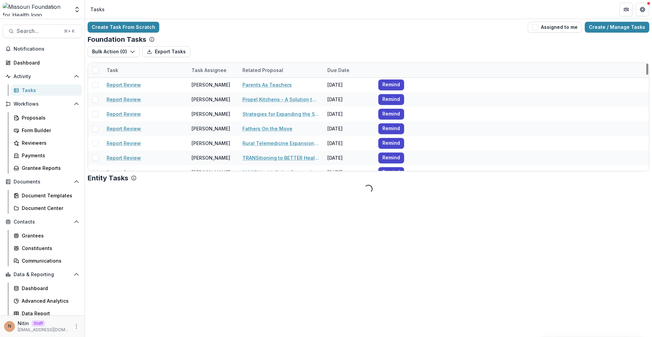
click at [197, 71] on div "Task Assignee" at bounding box center [209, 70] width 43 height 7
click at [209, 70] on div "Task Assignee" at bounding box center [209, 70] width 43 height 7
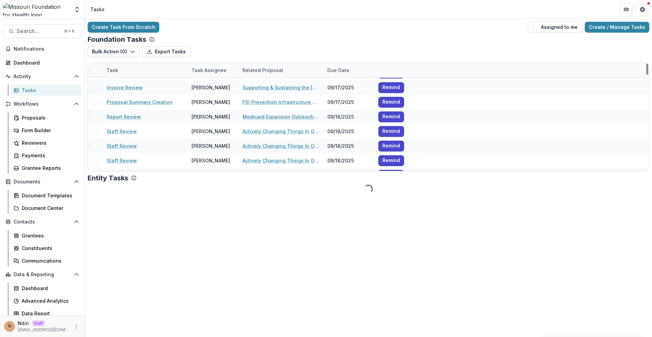
scroll to position [1537, 0]
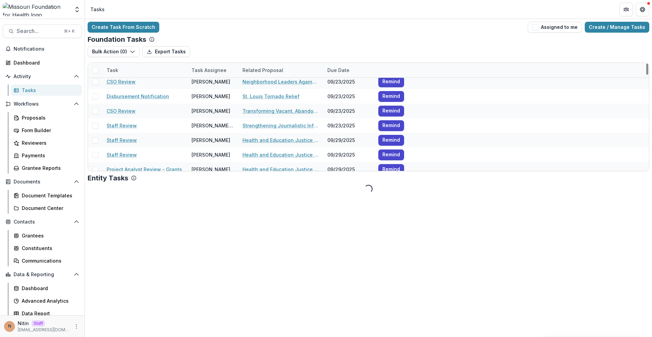
click at [215, 69] on div "Task Assignee" at bounding box center [209, 70] width 43 height 7
click at [216, 101] on span "Sort Ascending" at bounding box center [219, 100] width 36 height 6
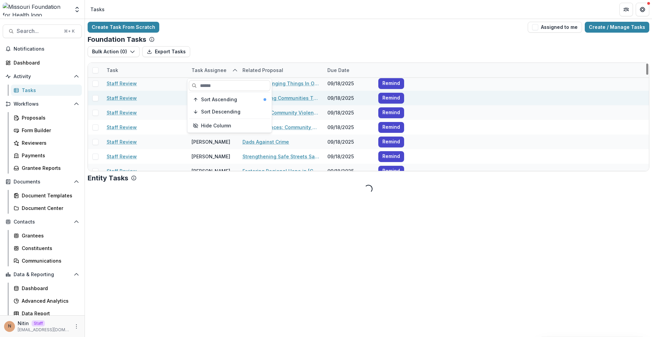
scroll to position [0, 0]
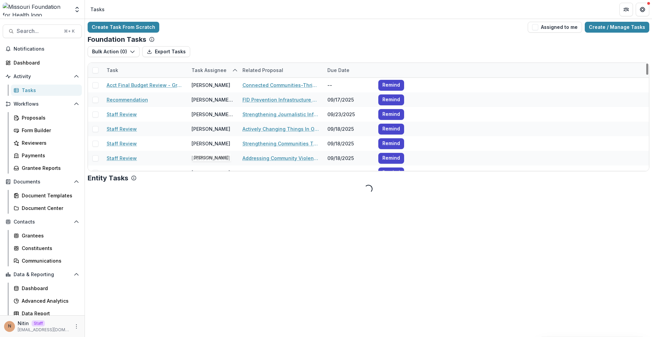
click at [212, 215] on div "Create Task From Scratch Assigned to me Create / Manage Tasks Foundation Tasks …" at bounding box center [368, 178] width 567 height 318
click at [217, 73] on div "Task Assignee" at bounding box center [209, 70] width 43 height 7
click at [234, 69] on polyline "sorted ascending" at bounding box center [235, 70] width 4 height 2
click at [235, 72] on icon "sorted ascending" at bounding box center [234, 70] width 5 height 5
click at [231, 109] on span "Sort Descending" at bounding box center [220, 112] width 39 height 6
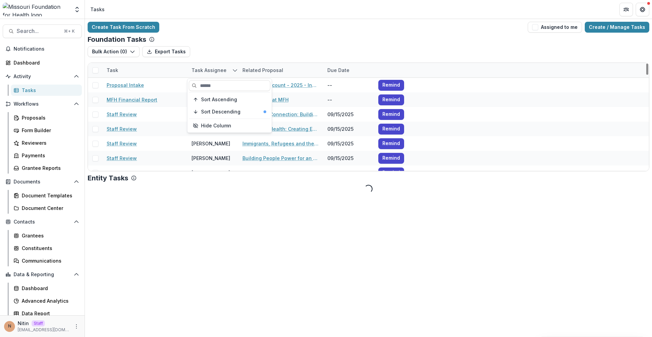
click at [236, 69] on icon "sorted descending" at bounding box center [234, 70] width 5 height 5
click at [236, 73] on div "Task Assignee" at bounding box center [213, 70] width 51 height 15
click at [234, 101] on span "Sort Ascending" at bounding box center [219, 100] width 36 height 6
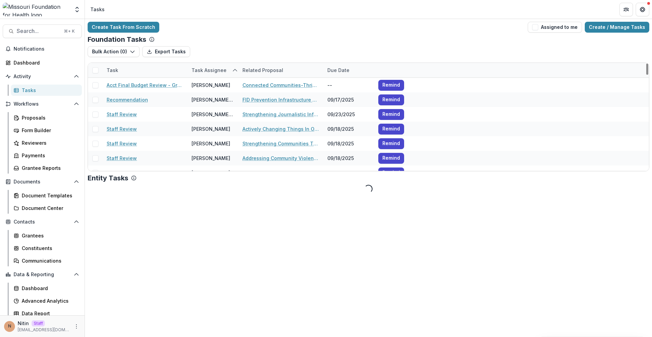
click at [213, 204] on div "Create Task From Scratch Assigned to me Create / Manage Tasks Foundation Tasks …" at bounding box center [368, 178] width 567 height 318
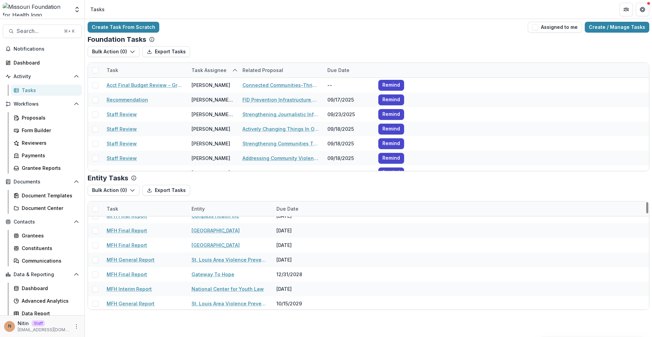
scroll to position [5895, 0]
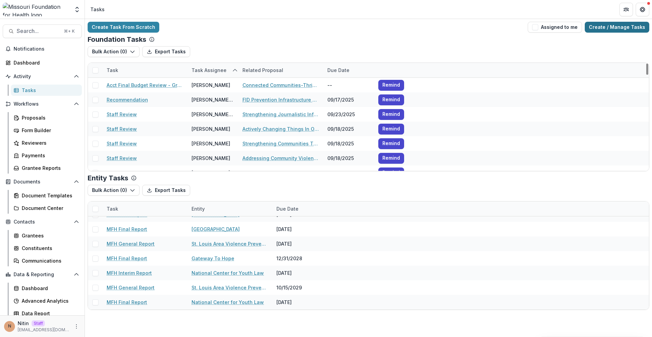
click at [615, 25] on link "Create / Manage Tasks" at bounding box center [617, 27] width 65 height 11
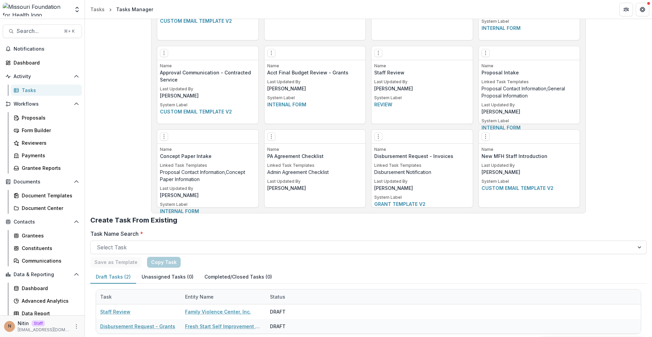
scroll to position [1351, 0]
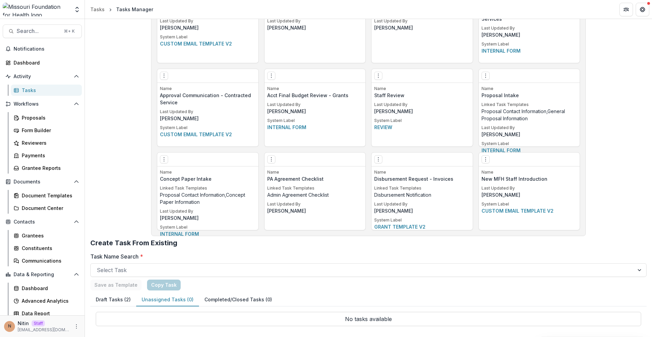
click at [110, 298] on button "Draft Tasks (2)" at bounding box center [113, 299] width 46 height 13
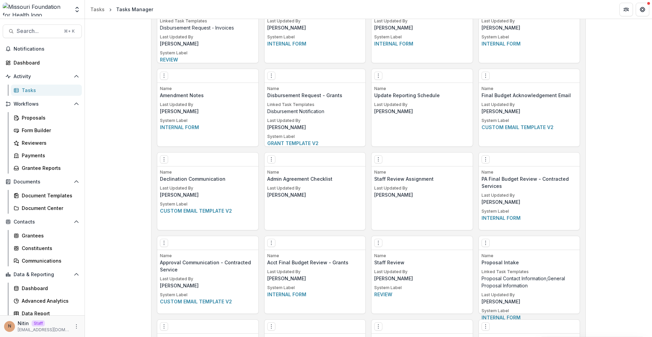
scroll to position [1351, 0]
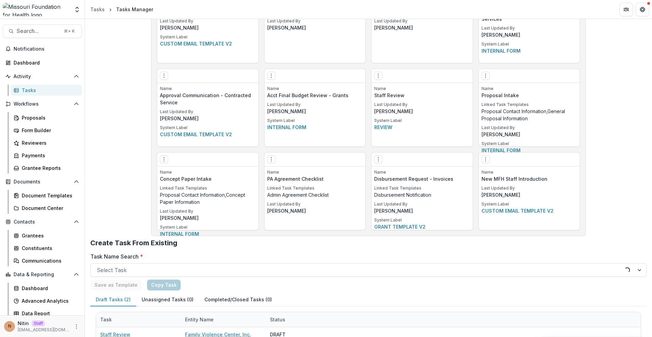
click at [122, 300] on button "Draft Tasks (2)" at bounding box center [113, 299] width 46 height 13
click at [212, 302] on button "Completed/Closed Tasks (0)" at bounding box center [238, 299] width 78 height 13
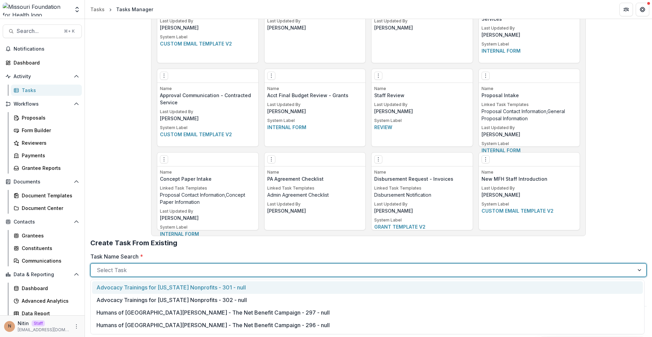
click at [181, 274] on div at bounding box center [362, 270] width 531 height 10
drag, startPoint x: 214, startPoint y: 251, endPoint x: 210, endPoint y: 254, distance: 5.4
click at [214, 251] on h2 "Create Task From Existing" at bounding box center [368, 246] width 556 height 14
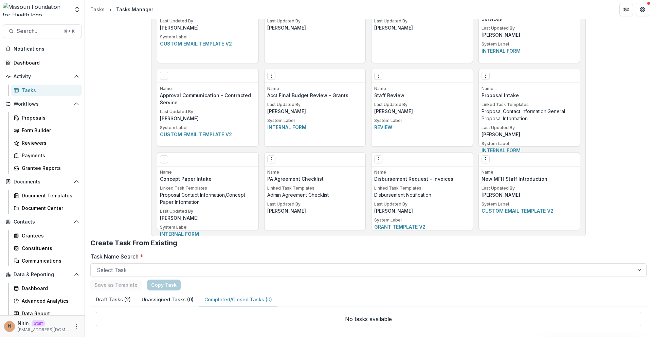
click at [167, 302] on button "Unassigned Tasks (0)" at bounding box center [167, 299] width 63 height 13
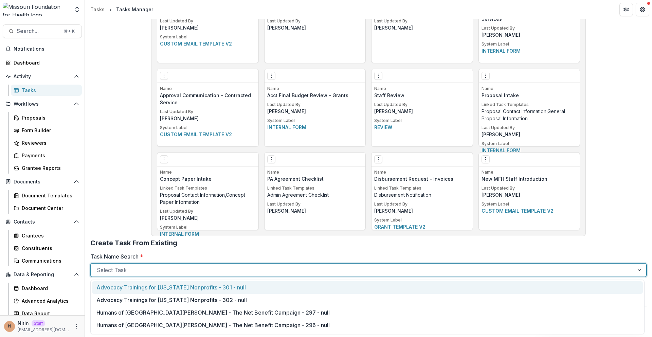
click at [193, 272] on div at bounding box center [362, 270] width 531 height 10
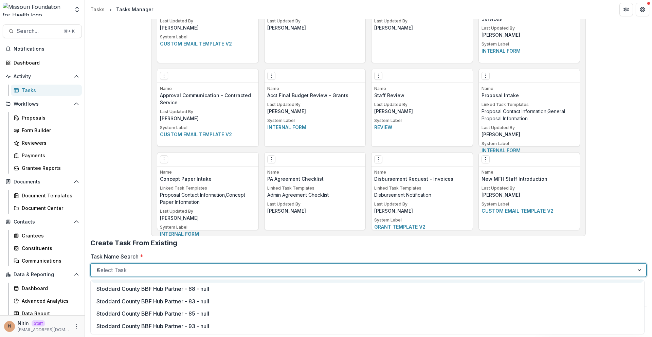
scroll to position [0, 0]
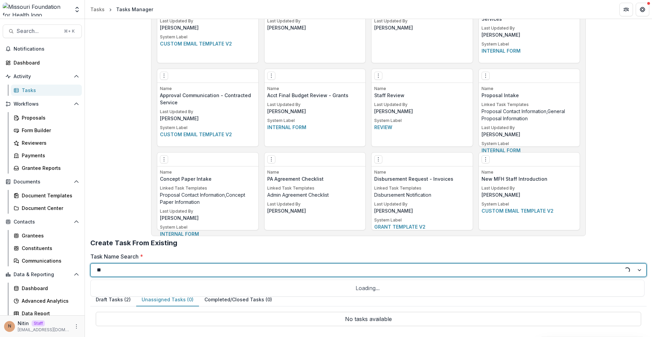
type input "**"
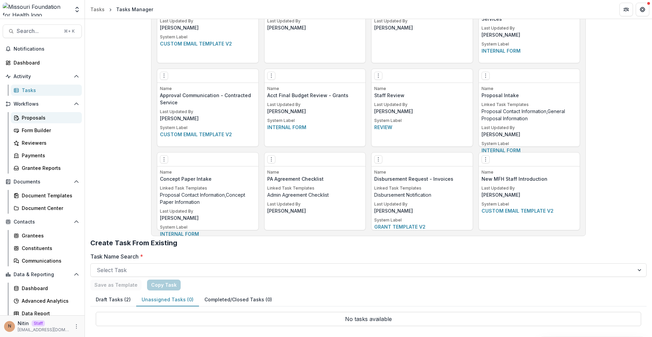
click at [51, 117] on div "Proposals" at bounding box center [49, 117] width 55 height 7
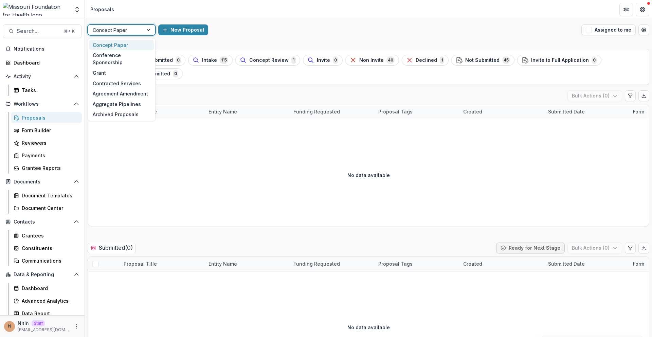
click at [144, 32] on div at bounding box center [149, 30] width 12 height 10
click at [123, 99] on div "Aggregate Pipelines" at bounding box center [121, 104] width 65 height 11
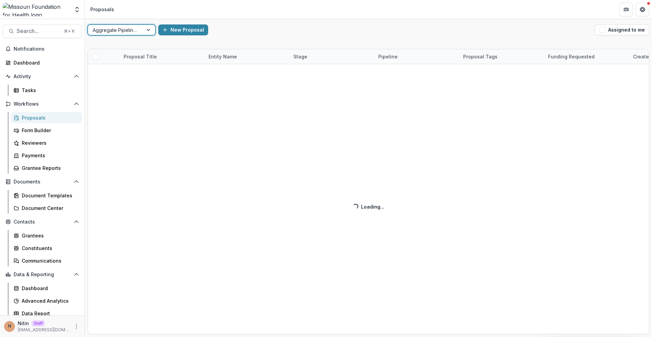
click at [138, 29] on div at bounding box center [116, 30] width 46 height 8
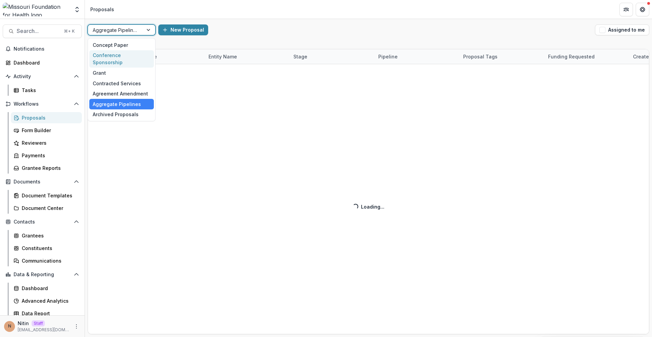
click at [118, 55] on div "Conference Sponsorship" at bounding box center [121, 59] width 65 height 18
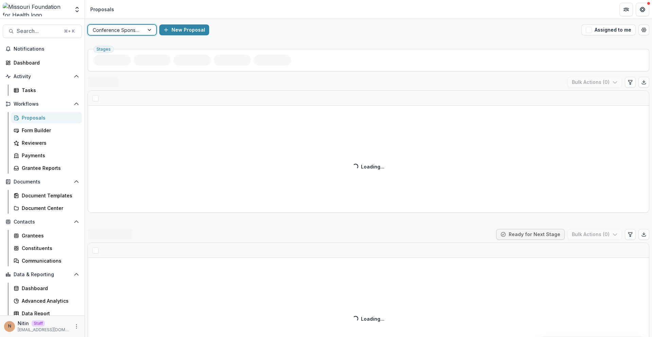
click at [126, 33] on div at bounding box center [116, 30] width 47 height 8
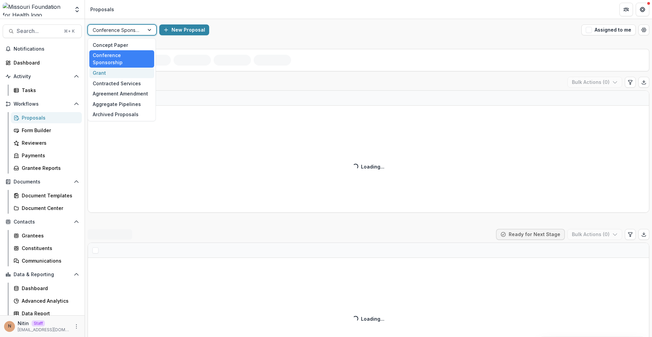
click at [110, 68] on div "Grant" at bounding box center [121, 73] width 65 height 11
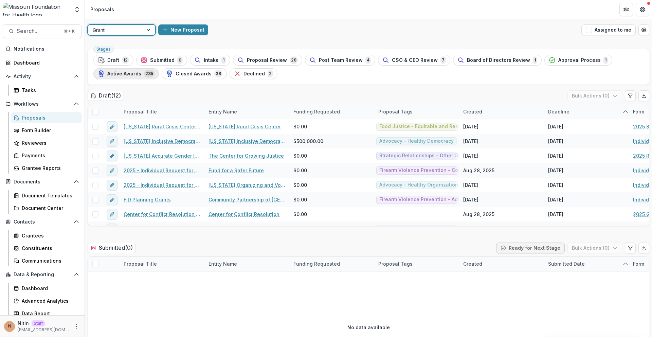
click at [136, 75] on span "Active Awards" at bounding box center [124, 74] width 34 height 6
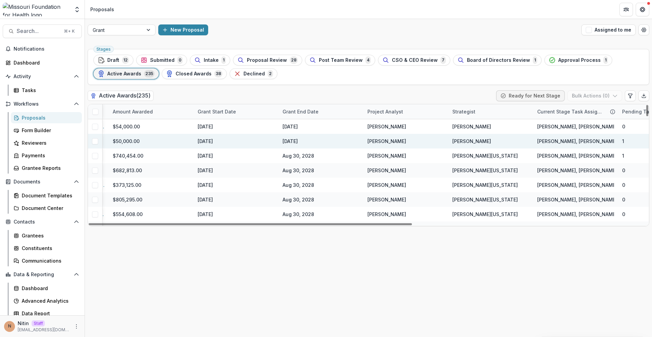
scroll to position [0, 276]
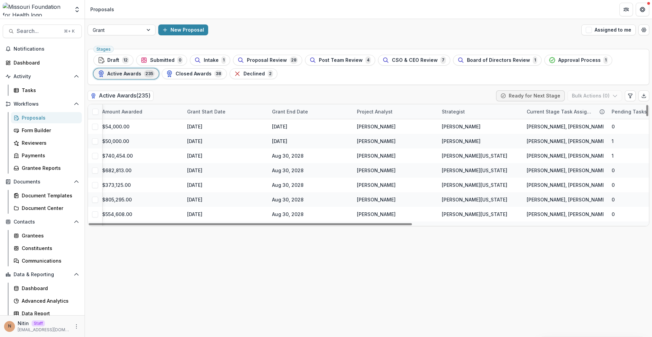
click at [308, 111] on div "Grant End Date" at bounding box center [290, 111] width 44 height 7
click at [307, 140] on span "Sort Ascending" at bounding box center [300, 141] width 36 height 6
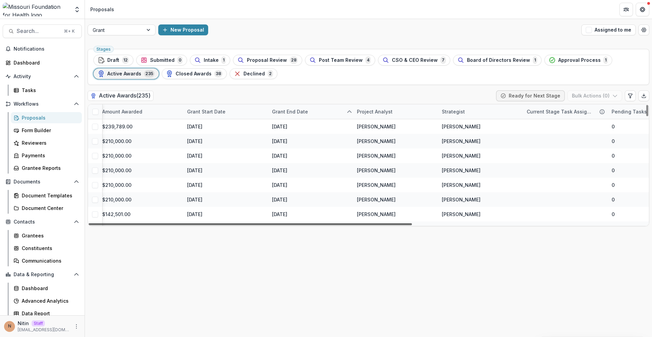
click at [308, 223] on div at bounding box center [250, 224] width 323 height 2
click at [351, 112] on icon "sorted ascending" at bounding box center [349, 111] width 5 height 5
click at [331, 150] on div "Sort Descending" at bounding box center [314, 153] width 65 height 6
click at [295, 228] on div "Stages Draft 12 Submitted 0 Intake 1 Proposal Review 28 Post Team Review 4 CSO …" at bounding box center [368, 191] width 567 height 291
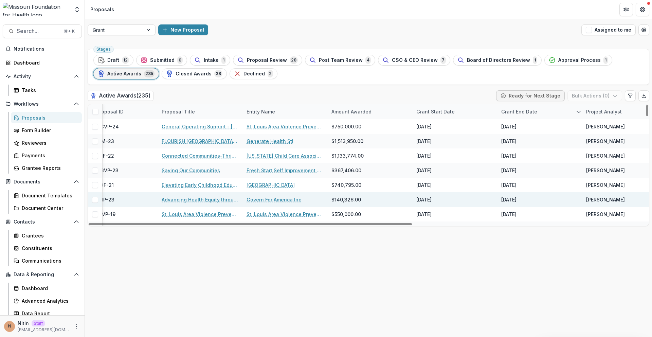
scroll to position [0, 0]
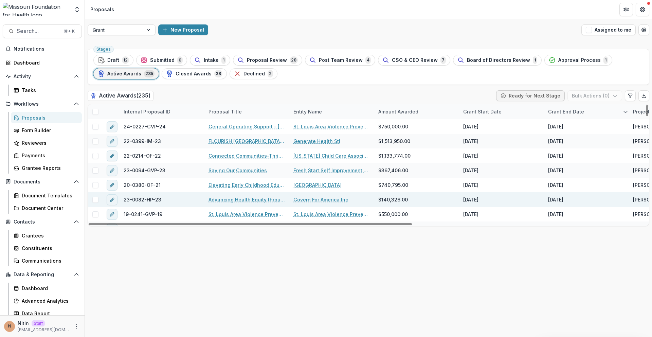
click at [222, 200] on link "Advancing Health Equity through Government Systems Change" at bounding box center [247, 199] width 77 height 7
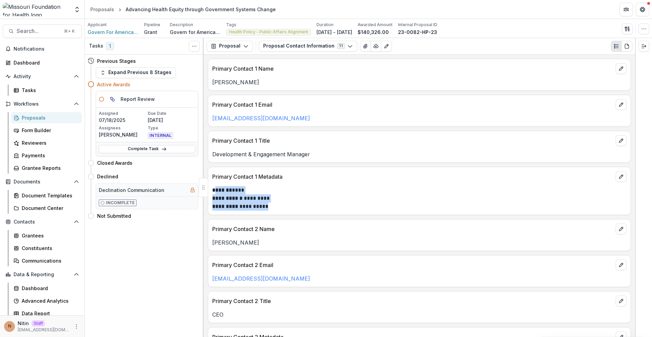
drag, startPoint x: 290, startPoint y: 209, endPoint x: 214, endPoint y: 189, distance: 79.2
click at [214, 189] on div "**********" at bounding box center [419, 198] width 414 height 24
click at [338, 194] on p "******* ****" at bounding box center [418, 190] width 412 height 8
drag, startPoint x: 122, startPoint y: 120, endPoint x: 98, endPoint y: 121, distance: 24.1
click at [98, 121] on div "Assigned 07/18/2025 Due Date 07/21/2025 Assignees Rebekah Lerch Type INTERNAL" at bounding box center [147, 125] width 102 height 34
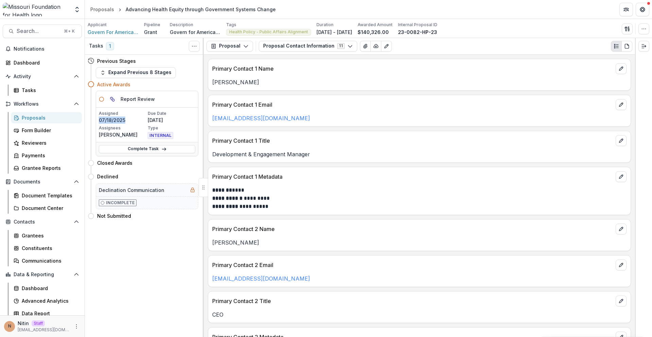
click at [97, 120] on div "Assigned 07/18/2025 Due Date 07/21/2025 Assignees Rebekah Lerch Type INTERNAL" at bounding box center [147, 125] width 102 height 34
drag, startPoint x: 98, startPoint y: 120, endPoint x: 130, endPoint y: 119, distance: 32.3
click at [130, 119] on div "Assigned 07/18/2025 Due Date 07/21/2025 Assignees Rebekah Lerch Type INTERNAL" at bounding box center [147, 125] width 102 height 34
click at [130, 119] on p "07/18/2025" at bounding box center [123, 120] width 48 height 7
click at [114, 100] on icon "View dependent tasks" at bounding box center [113, 100] width 3 height 3
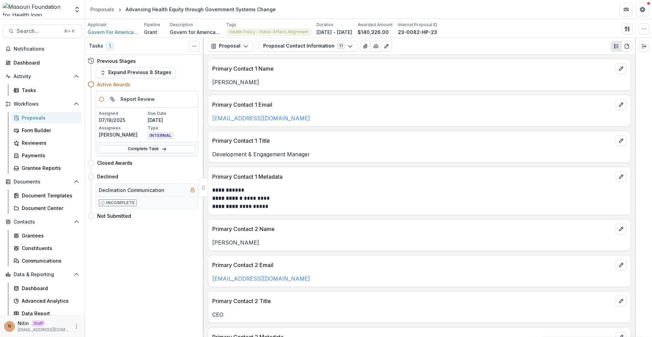
click at [131, 249] on div "Tasks 1 Show Cancelled Tasks Previous Stages Expand Previous 8 Stages Active Aw…" at bounding box center [144, 187] width 119 height 299
click at [153, 250] on div "Tasks 1 Show Cancelled Tasks Previous Stages Expand Previous 8 Stages Active Aw…" at bounding box center [144, 187] width 119 height 299
click at [78, 11] on polyline "Open entity switcher" at bounding box center [77, 11] width 3 height 1
click at [71, 25] on link "Admin Settings" at bounding box center [43, 26] width 82 height 11
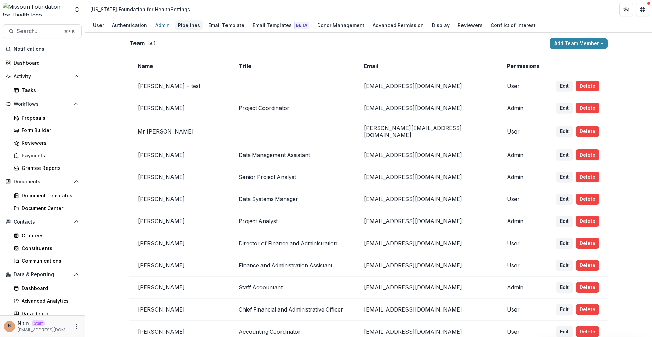
click at [175, 27] on div "Pipelines" at bounding box center [189, 25] width 28 height 10
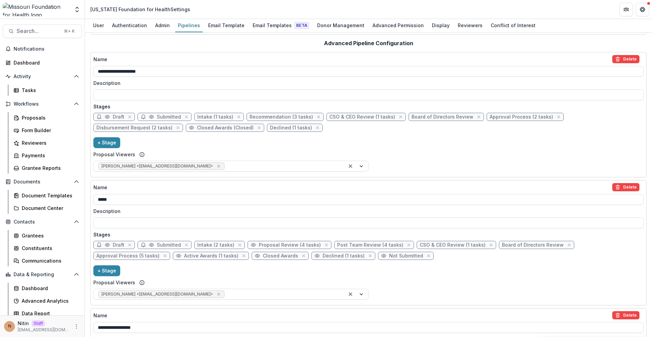
scroll to position [136, 0]
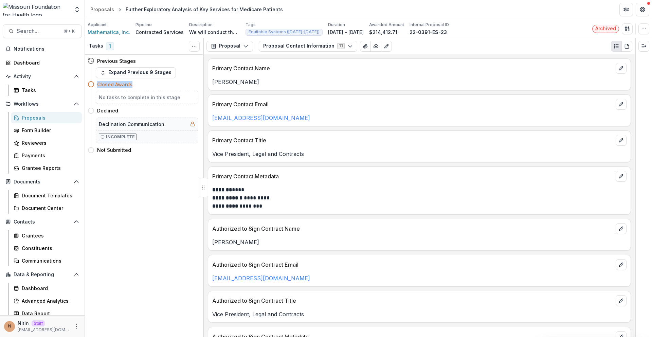
drag, startPoint x: 139, startPoint y: 85, endPoint x: 98, endPoint y: 85, distance: 40.8
click at [98, 85] on div "Closed Awards" at bounding box center [147, 84] width 101 height 7
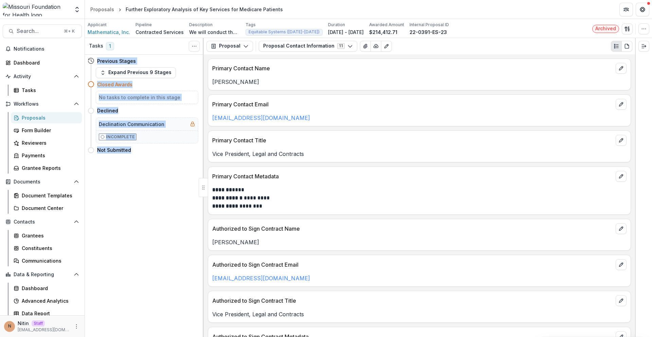
drag, startPoint x: 135, startPoint y: 169, endPoint x: 96, endPoint y: 61, distance: 115.2
click at [96, 61] on div "Tasks 1 Show Cancelled Tasks Previous Stages Expand Previous 9 Stages Closed Aw…" at bounding box center [144, 187] width 119 height 299
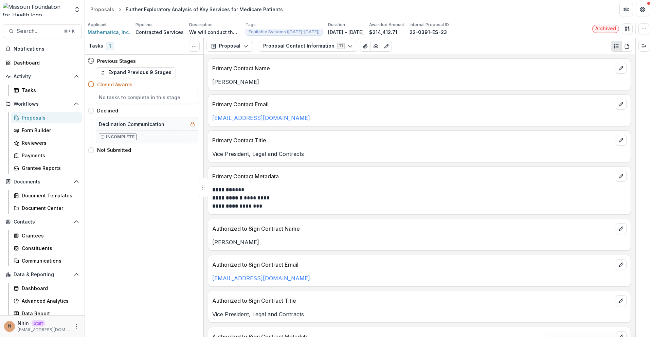
click at [133, 173] on div "Tasks 1 Show Cancelled Tasks Previous Stages Expand Previous 9 Stages Closed Aw…" at bounding box center [144, 187] width 119 height 299
click at [92, 45] on h3 "Tasks" at bounding box center [96, 46] width 14 height 6
click at [190, 47] on button "Toggle View Cancelled Tasks" at bounding box center [194, 46] width 11 height 11
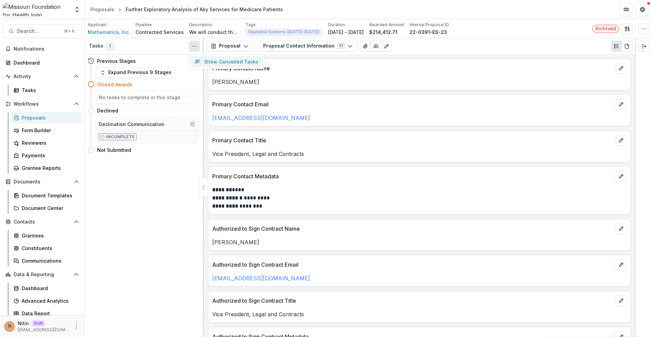
click at [202, 62] on button "Show Cancelled Tasks" at bounding box center [227, 61] width 73 height 11
click at [196, 42] on button "Toggle View Cancelled Tasks" at bounding box center [194, 46] width 11 height 11
click at [199, 62] on icon "button" at bounding box center [197, 61] width 4 height 3
drag, startPoint x: 193, startPoint y: 46, endPoint x: 194, endPoint y: 55, distance: 8.9
click at [193, 46] on icon "Toggle View Cancelled Tasks" at bounding box center [194, 45] width 5 height 5
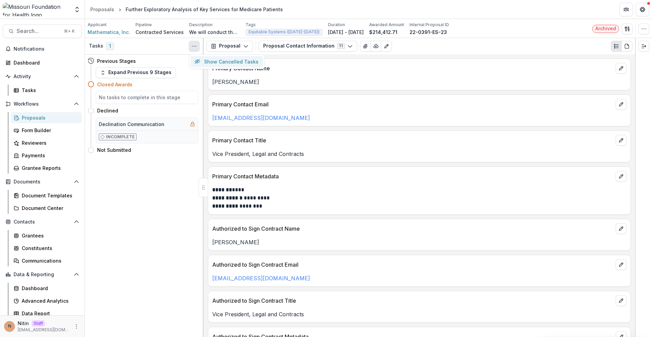
click at [201, 66] on button "Show Cancelled Tasks" at bounding box center [227, 61] width 73 height 11
click at [110, 70] on button "Expand Previous 9 Stages" at bounding box center [136, 72] width 80 height 11
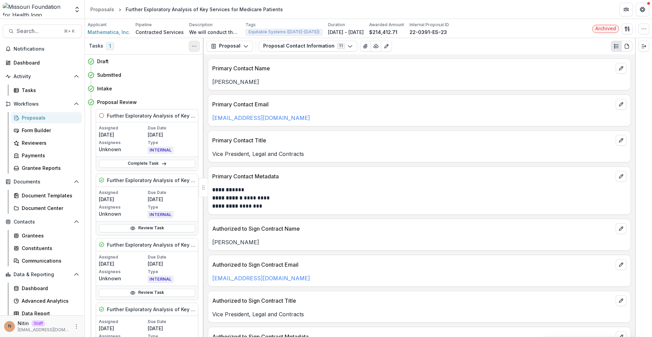
click at [195, 48] on icon "Toggle View Cancelled Tasks" at bounding box center [194, 45] width 5 height 5
click at [203, 65] on button "Hide Cancelled Tasks" at bounding box center [227, 61] width 73 height 11
click at [124, 115] on h5 "Further Exploratory Analysis of Key Services for Medicare Patients - 4484" at bounding box center [151, 115] width 88 height 7
click at [194, 46] on circle "Toggle View Cancelled Tasks" at bounding box center [194, 46] width 0 height 0
click at [200, 66] on button "Show Cancelled Tasks" at bounding box center [227, 61] width 73 height 11
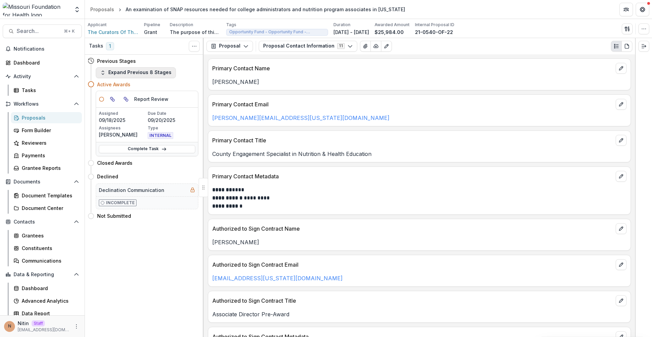
click at [156, 74] on button "Expand Previous 8 Stages" at bounding box center [136, 72] width 80 height 11
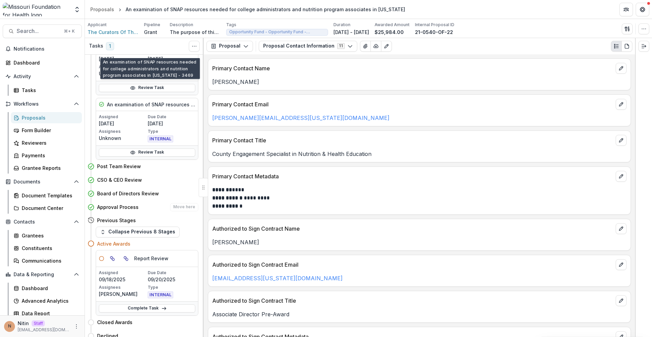
scroll to position [408, 0]
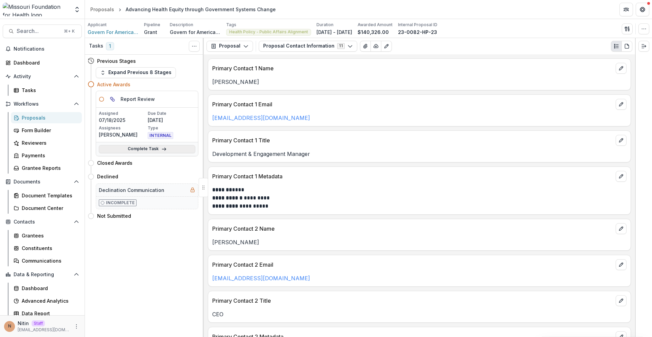
click at [141, 147] on link "Complete Task" at bounding box center [147, 149] width 96 height 8
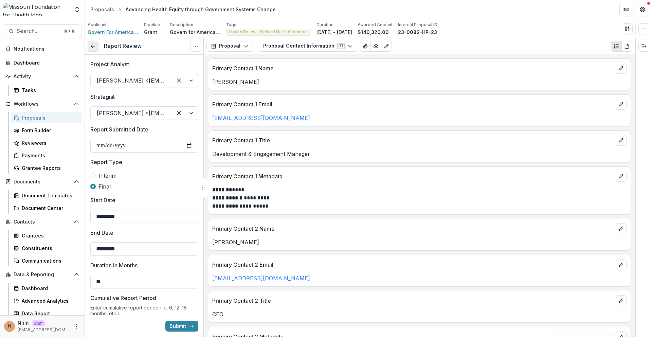
click at [95, 48] on icon at bounding box center [92, 45] width 5 height 5
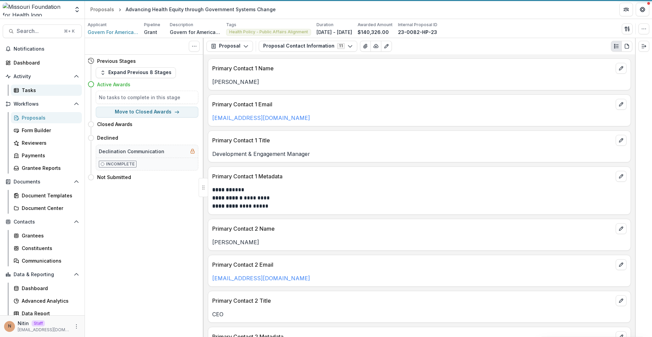
click at [42, 93] on div "Tasks" at bounding box center [49, 90] width 55 height 7
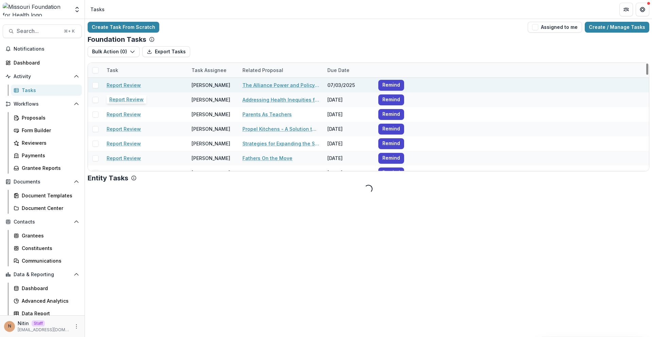
click at [125, 85] on link "Report Review" at bounding box center [124, 85] width 34 height 7
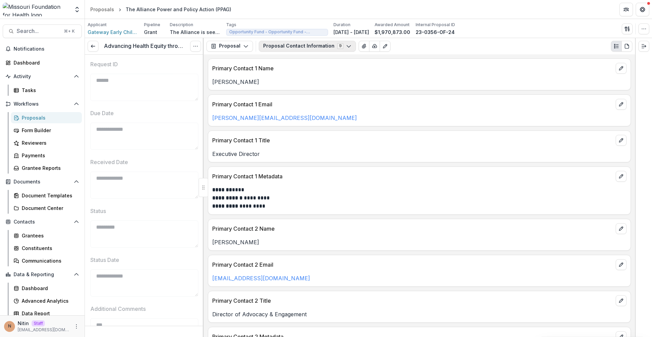
click at [339, 46] on button "Proposal Contact Information 9" at bounding box center [307, 46] width 97 height 11
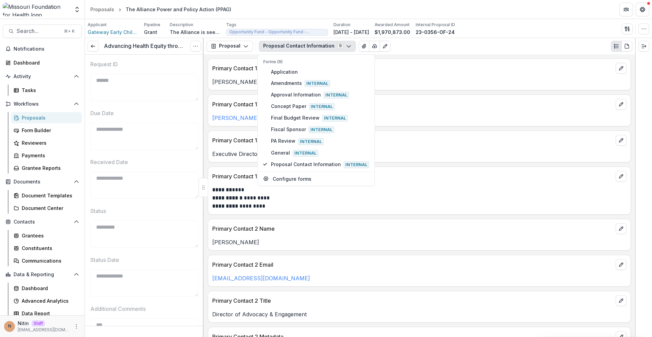
click at [339, 46] on button "Proposal Contact Information 9" at bounding box center [307, 46] width 97 height 11
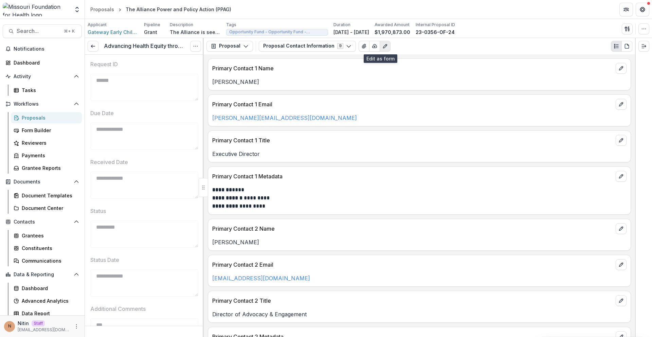
click at [382, 47] on icon "Edit as form" at bounding box center [384, 45] width 5 height 5
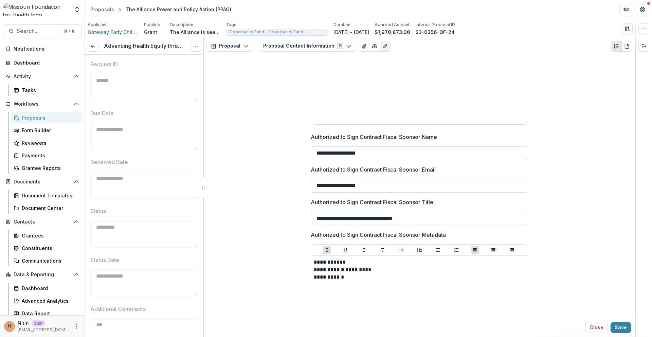
scroll to position [1189, 0]
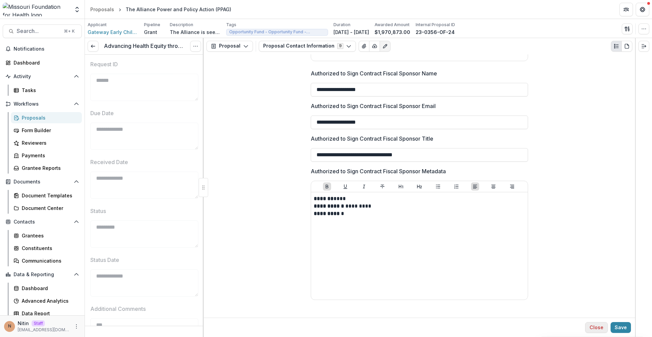
click at [592, 325] on button "Close" at bounding box center [596, 327] width 23 height 11
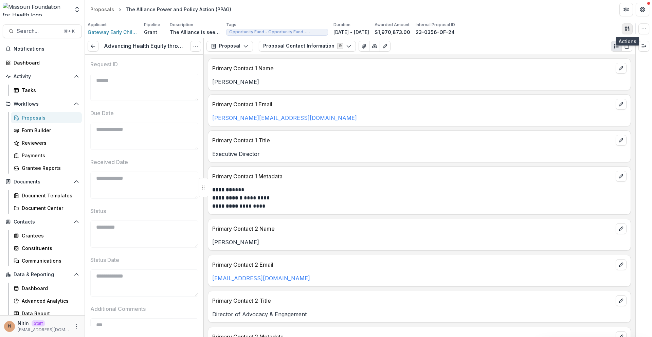
click at [629, 28] on icon "button" at bounding box center [627, 28] width 5 height 5
click at [642, 32] on button "button" at bounding box center [644, 28] width 11 height 11
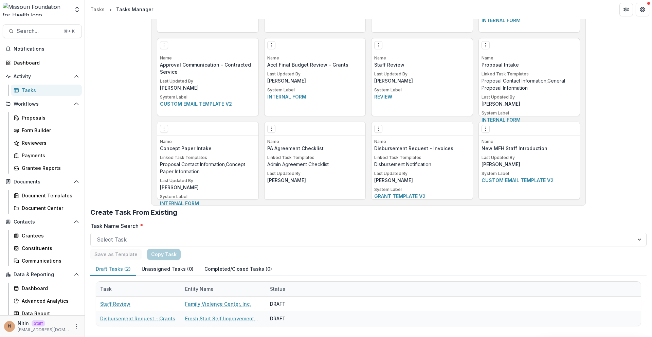
scroll to position [1320, 0]
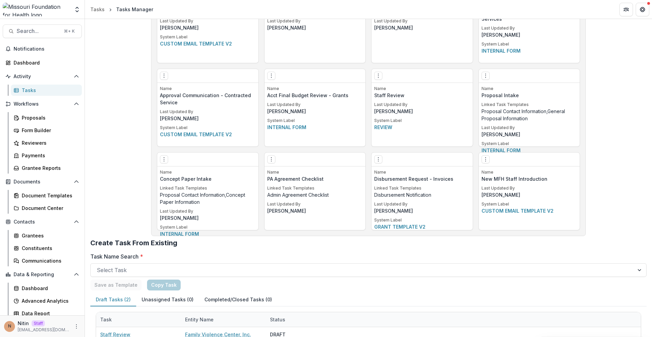
click at [127, 299] on button "Draft Tasks (2)" at bounding box center [113, 299] width 46 height 13
click at [153, 267] on div at bounding box center [362, 270] width 531 height 10
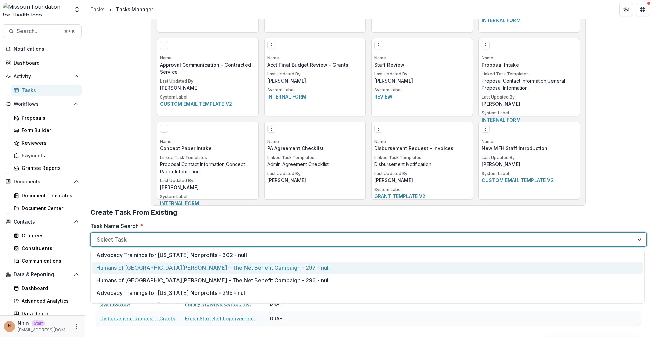
scroll to position [0, 0]
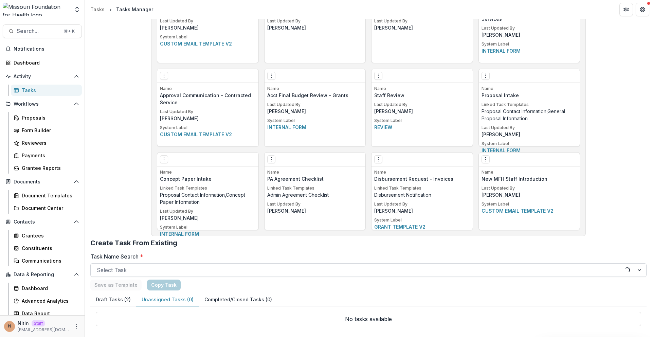
click at [179, 273] on div at bounding box center [358, 270] width 522 height 10
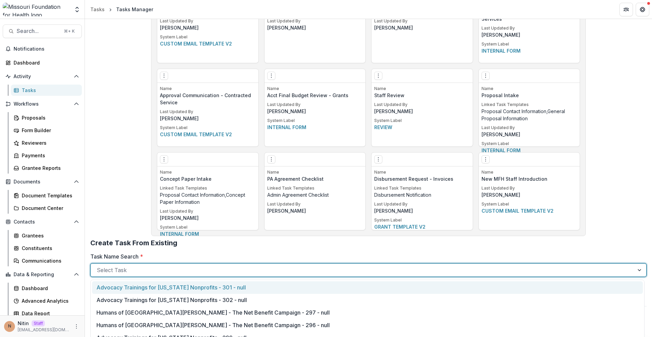
click at [197, 289] on div "Advocacy Trainings for [US_STATE] Nonprofits - 301 - null" at bounding box center [367, 287] width 551 height 13
click at [178, 266] on div at bounding box center [362, 270] width 531 height 10
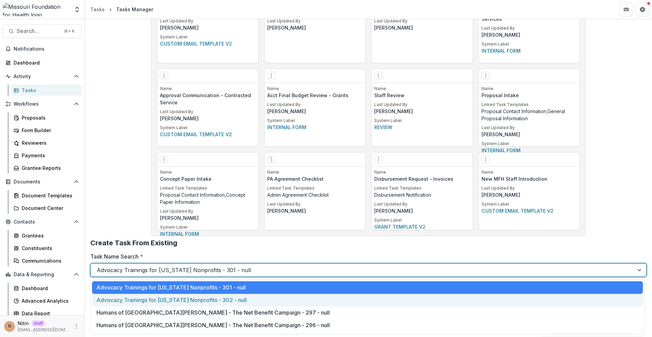
click at [163, 299] on div "Advocacy Trainings for Missouri Nonprofits - 302 - null" at bounding box center [367, 300] width 551 height 13
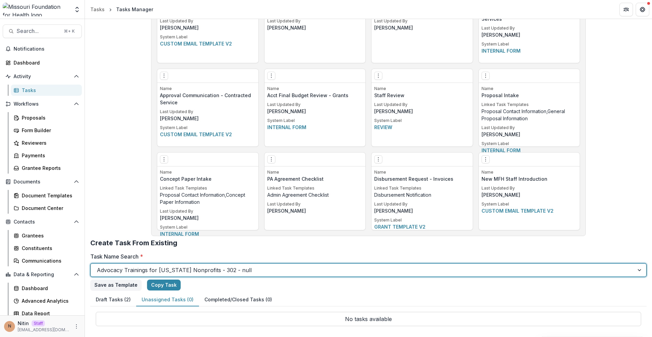
click at [194, 276] on div "Advocacy Trainings for Missouri Nonprofits - 302 - null" at bounding box center [368, 270] width 556 height 14
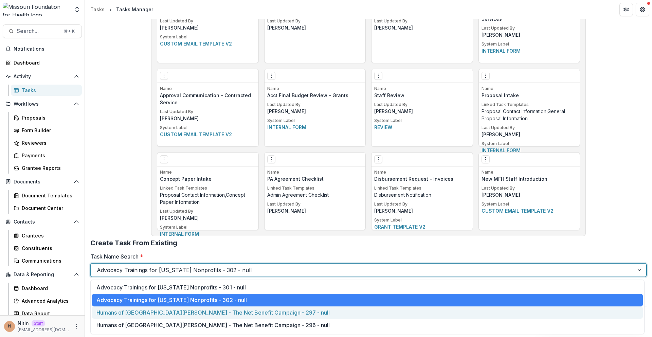
click at [185, 312] on div "Humans of St. Louis - The Net Benefit Campaign - 297 - null" at bounding box center [367, 312] width 551 height 13
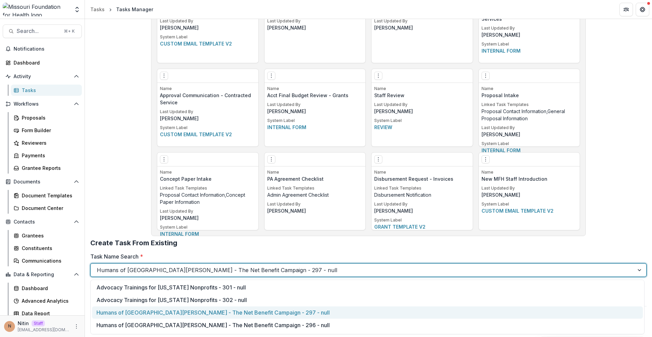
click at [226, 270] on div at bounding box center [362, 270] width 531 height 10
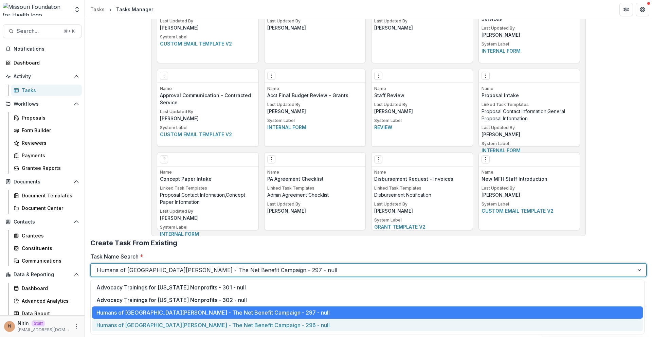
click at [195, 319] on div "Humans of St. Louis - The Net Benefit Campaign - 296 - null" at bounding box center [367, 325] width 551 height 13
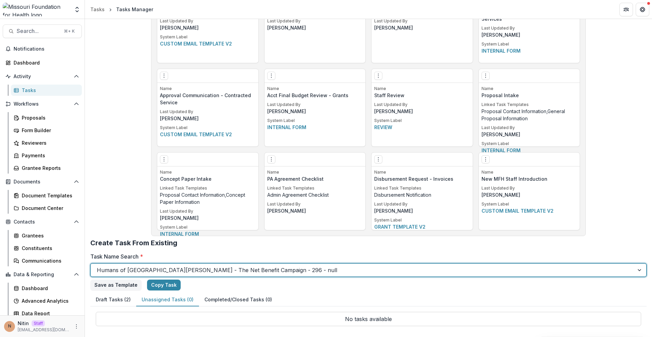
click at [202, 269] on div at bounding box center [362, 270] width 531 height 10
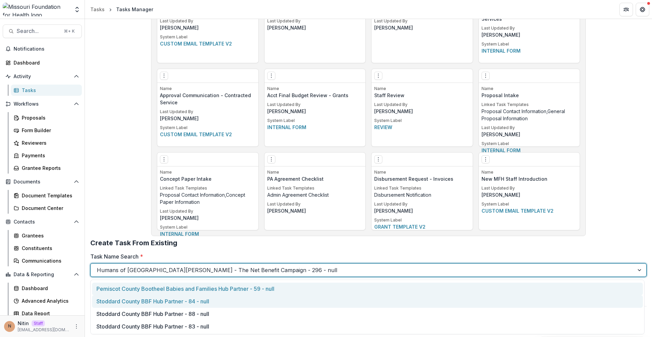
scroll to position [177, 0]
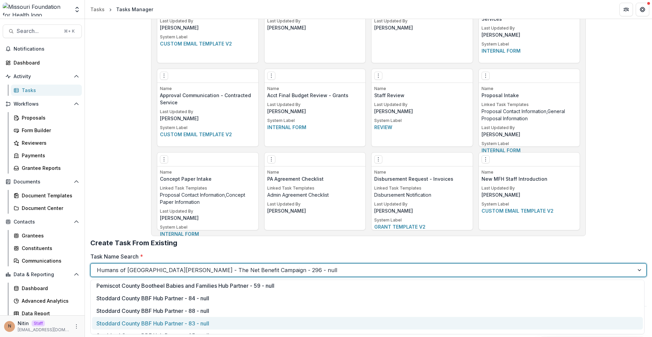
click at [190, 317] on div "Stoddard County BBF Hub Partner - 83 - null" at bounding box center [367, 323] width 551 height 13
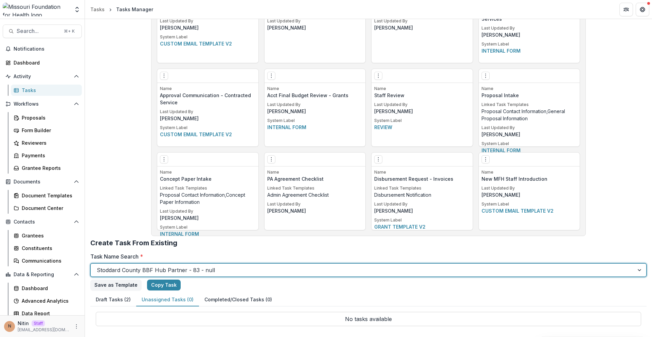
click at [214, 272] on div at bounding box center [362, 270] width 531 height 10
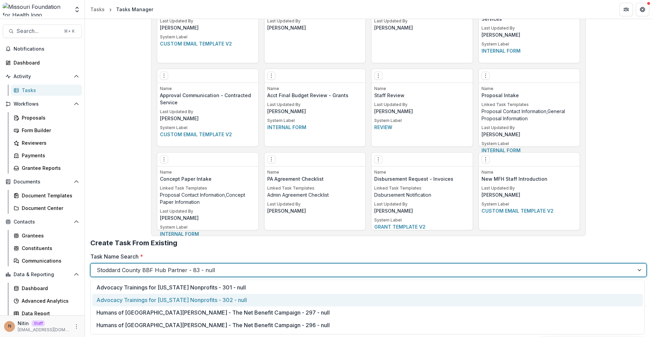
click at [199, 305] on div "Advocacy Trainings for Missouri Nonprofits - 302 - null" at bounding box center [367, 300] width 551 height 13
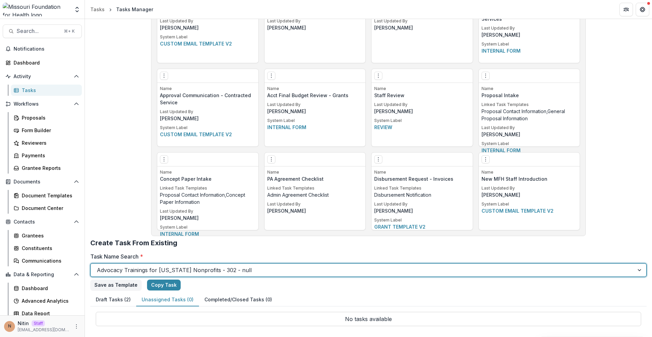
click at [213, 270] on div at bounding box center [362, 270] width 531 height 10
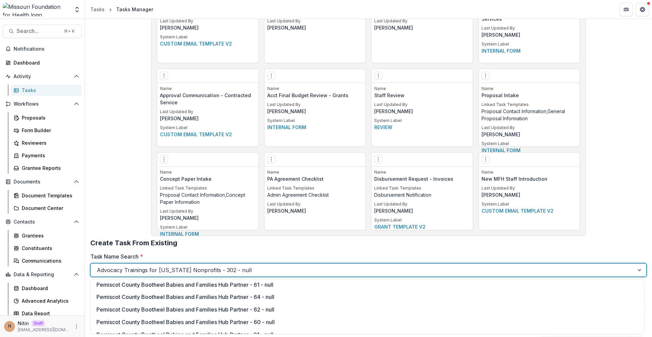
scroll to position [199, 0]
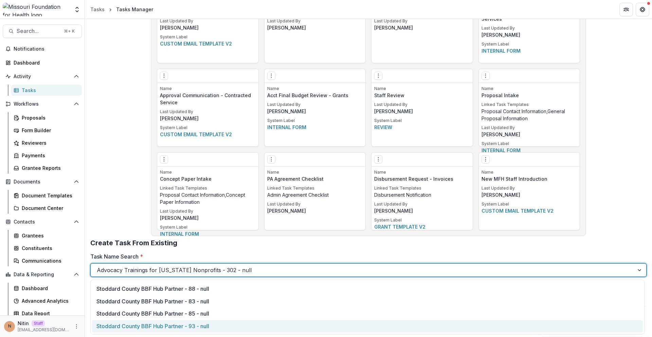
click at [202, 325] on div "Stoddard County BBF Hub Partner - 93 - null" at bounding box center [367, 326] width 551 height 13
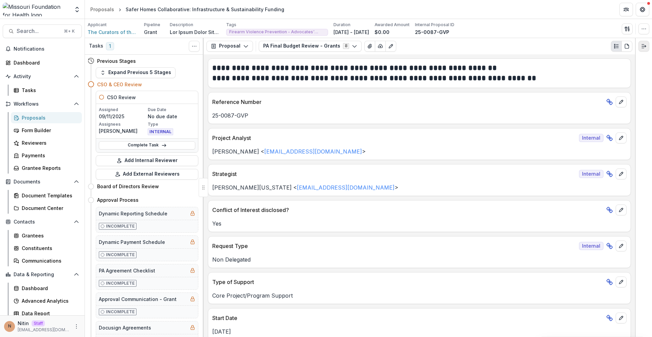
click at [642, 48] on icon "Expand right" at bounding box center [643, 45] width 5 height 5
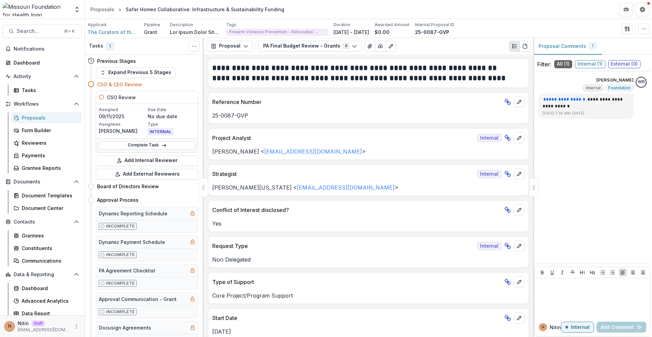
click at [597, 66] on span "Internal ( 1 )" at bounding box center [590, 64] width 31 height 8
click at [561, 65] on span "All ( 1 )" at bounding box center [563, 64] width 18 height 8
click at [558, 19] on div "Applicant The Curators of the [GEOGRAPHIC_DATA][US_STATE] Pipeline Grant Descri…" at bounding box center [368, 28] width 567 height 19
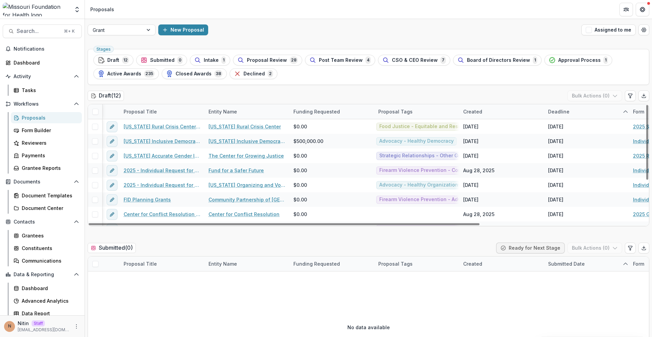
drag, startPoint x: 344, startPoint y: 223, endPoint x: 284, endPoint y: 232, distance: 60.7
click at [283, 225] on div at bounding box center [284, 224] width 391 height 2
click at [588, 31] on span "button" at bounding box center [589, 30] width 6 height 6
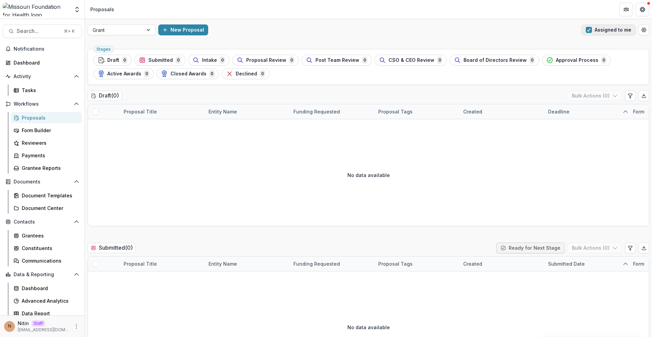
click at [588, 32] on span "button" at bounding box center [589, 30] width 6 height 6
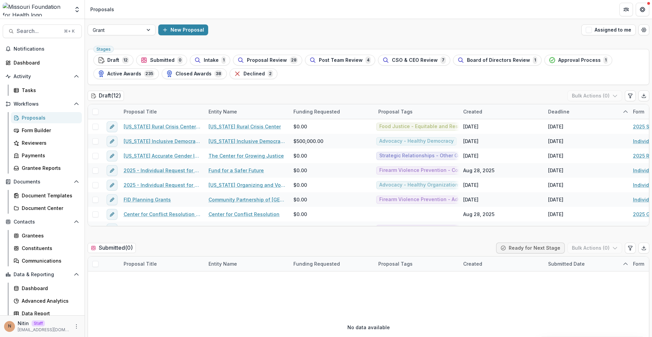
click at [591, 39] on div "Grant New Proposal Assigned to me" at bounding box center [368, 30] width 567 height 22
click at [109, 31] on div at bounding box center [116, 30] width 46 height 8
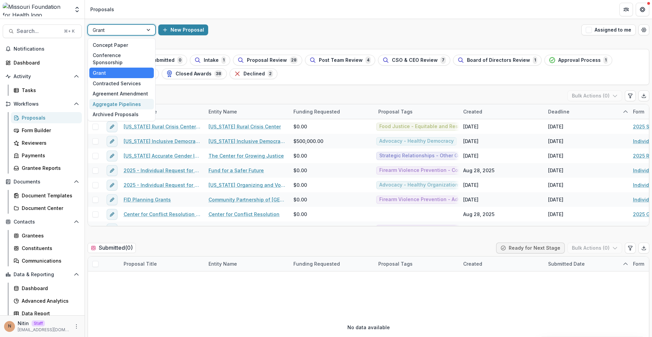
click at [116, 99] on div "Aggregate Pipelines" at bounding box center [121, 104] width 65 height 11
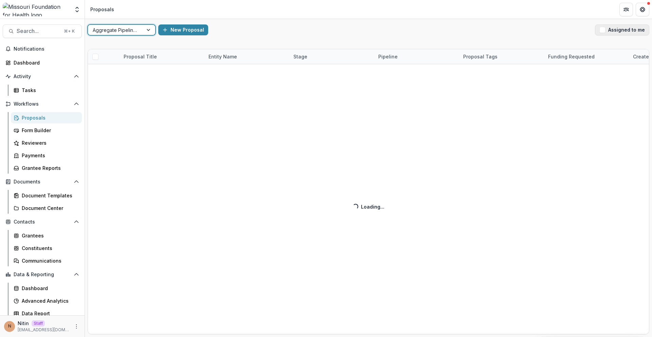
click at [619, 28] on button "Assigned to me" at bounding box center [622, 29] width 54 height 11
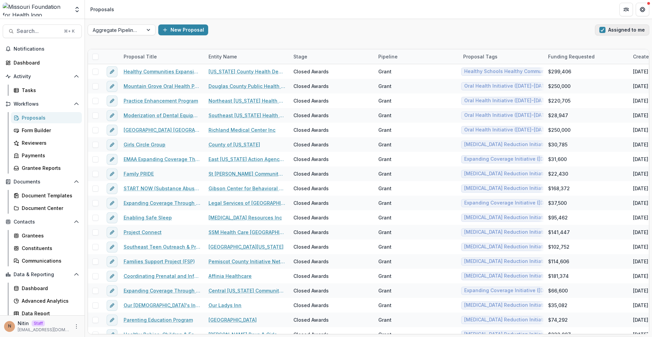
click at [604, 33] on button "Assigned to me" at bounding box center [622, 29] width 54 height 11
click at [604, 32] on span "button" at bounding box center [603, 30] width 6 height 6
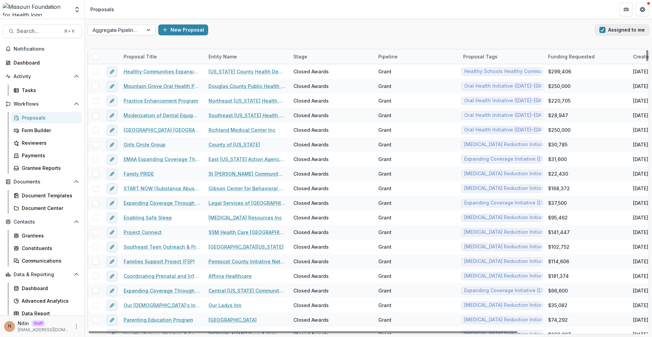
click at [607, 30] on button "Assigned to me" at bounding box center [622, 29] width 54 height 11
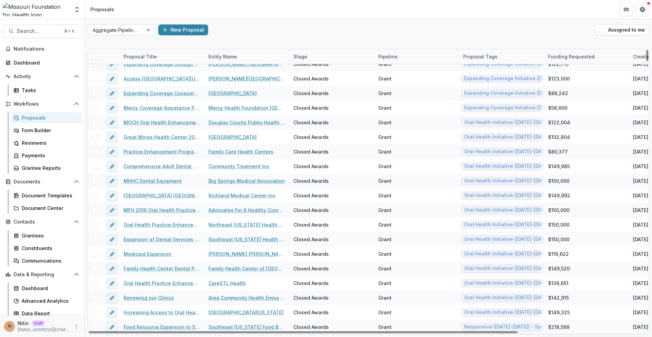
scroll to position [820, 0]
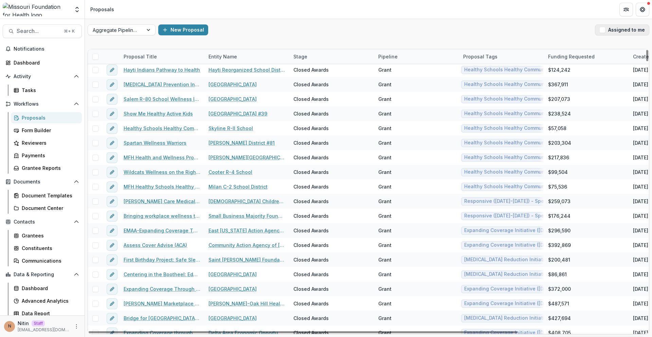
click at [604, 30] on span "button" at bounding box center [603, 30] width 6 height 6
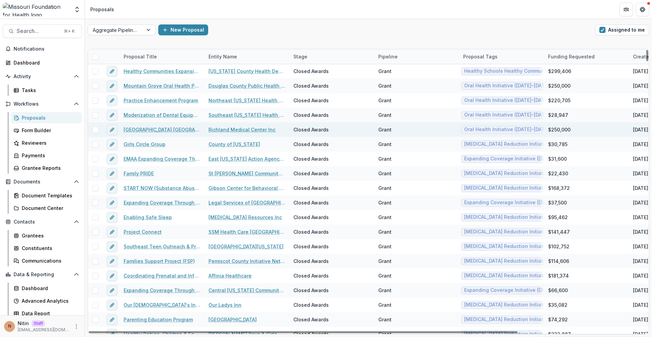
scroll to position [0, 0]
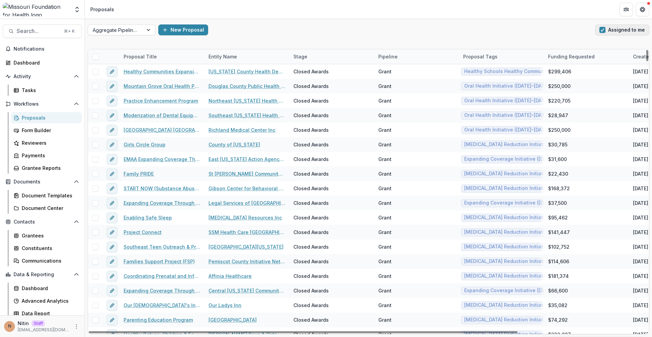
click at [604, 30] on span "button" at bounding box center [603, 30] width 6 height 6
click at [150, 56] on div "Proposal Title" at bounding box center [140, 56] width 41 height 7
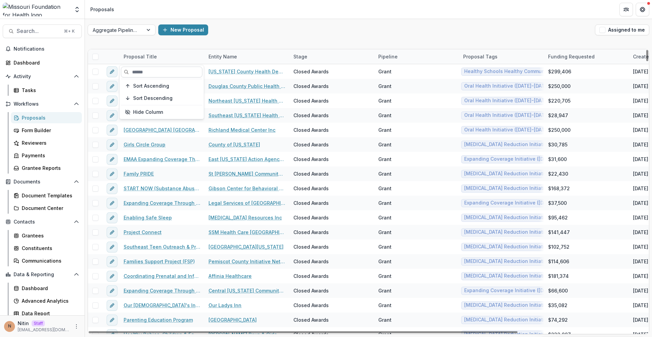
click at [147, 72] on input at bounding box center [162, 72] width 82 height 11
paste input "**********"
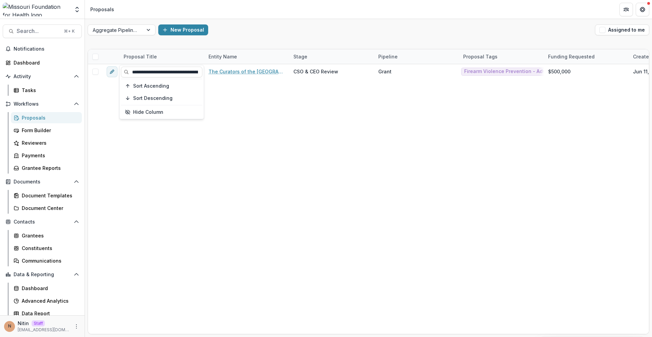
type input "**********"
click at [261, 29] on div "New Proposal" at bounding box center [375, 29] width 434 height 11
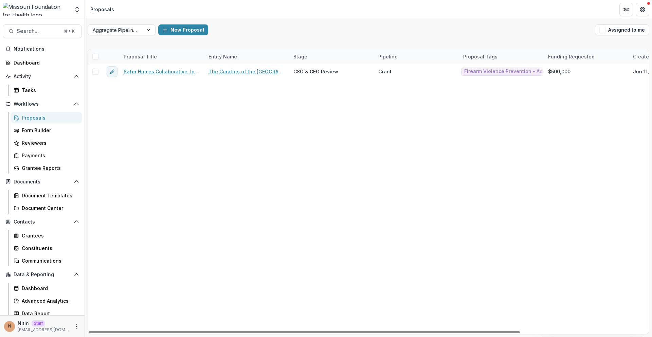
click at [134, 23] on div "Aggregate Pipelines New Proposal Assigned to me" at bounding box center [368, 30] width 567 height 22
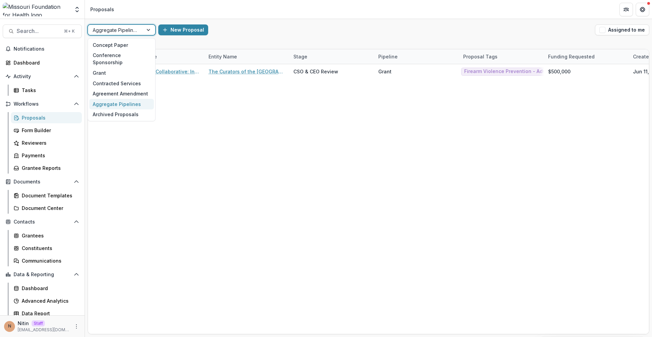
click at [135, 28] on div at bounding box center [116, 30] width 46 height 8
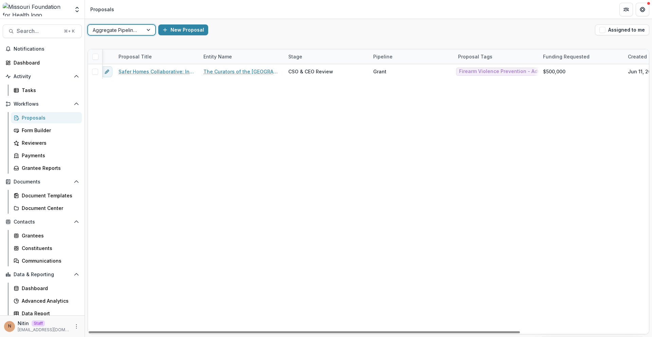
scroll to position [0, 6]
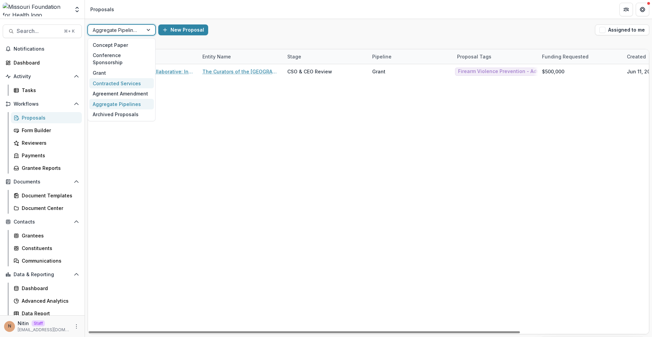
drag, startPoint x: 137, startPoint y: 29, endPoint x: 129, endPoint y: 71, distance: 42.5
click at [137, 29] on div at bounding box center [116, 30] width 46 height 8
click at [128, 69] on div "Grant" at bounding box center [121, 73] width 65 height 11
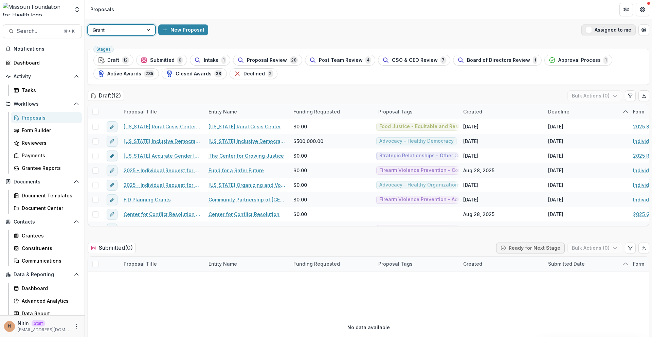
click at [616, 26] on button "Assigned to me" at bounding box center [609, 29] width 54 height 11
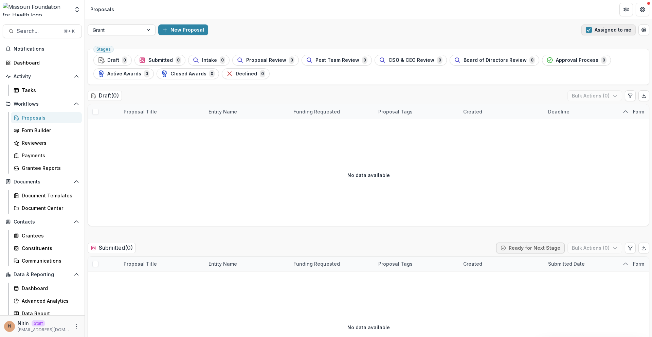
click at [616, 26] on button "Assigned to me" at bounding box center [609, 29] width 54 height 11
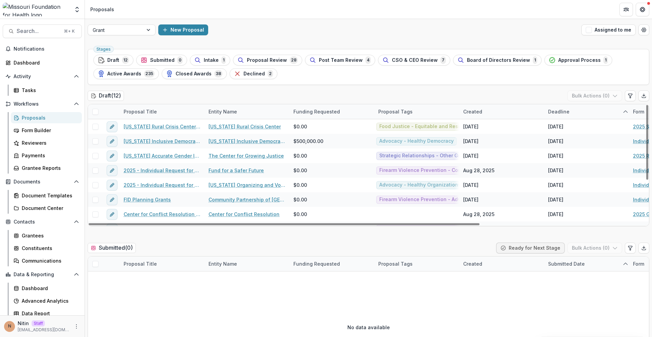
click at [138, 108] on div "Proposal Title" at bounding box center [140, 111] width 41 height 7
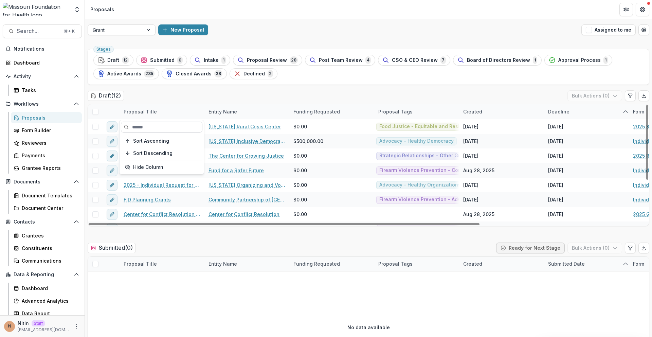
click at [142, 125] on input at bounding box center [162, 127] width 82 height 11
paste input "**********"
type input "**********"
paste input "**********"
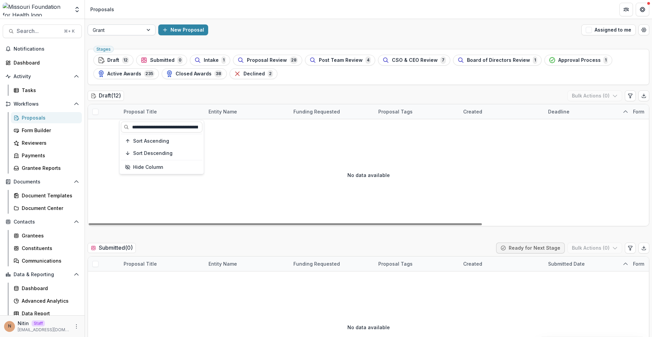
type input "**********"
click at [102, 27] on div at bounding box center [116, 30] width 46 height 8
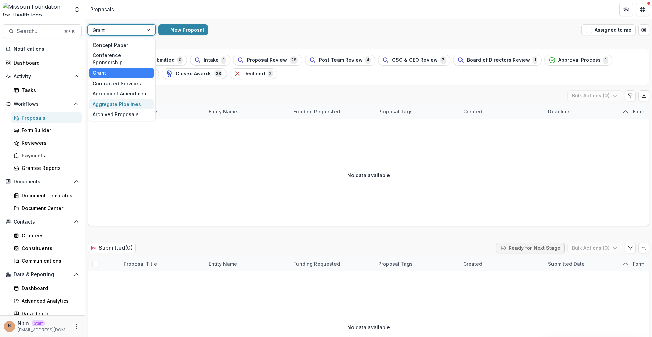
click at [107, 99] on div "Aggregate Pipelines" at bounding box center [121, 104] width 65 height 11
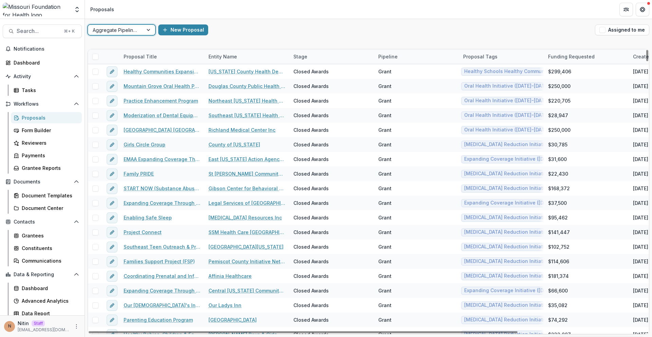
click at [127, 58] on div "Proposal Title" at bounding box center [140, 56] width 41 height 7
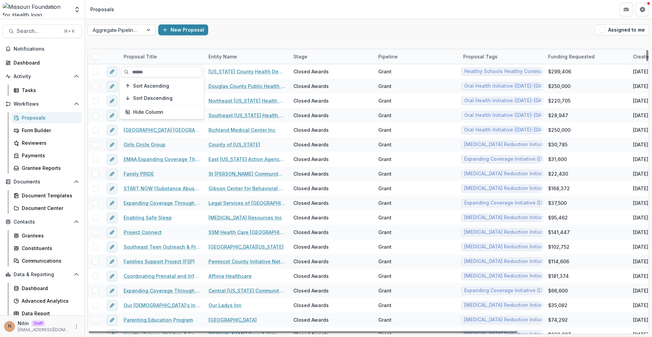
click at [136, 75] on input at bounding box center [162, 72] width 82 height 11
paste input "**********"
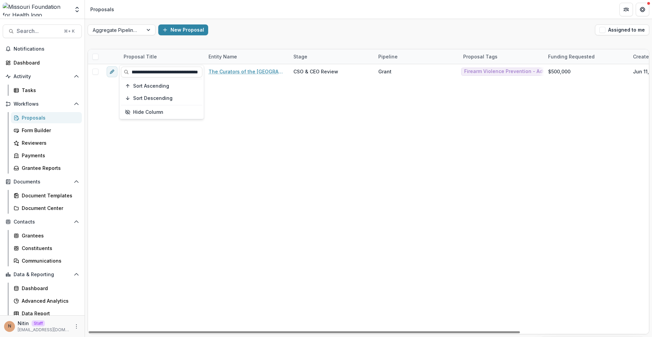
type input "**********"
click at [250, 27] on div "New Proposal" at bounding box center [375, 29] width 434 height 11
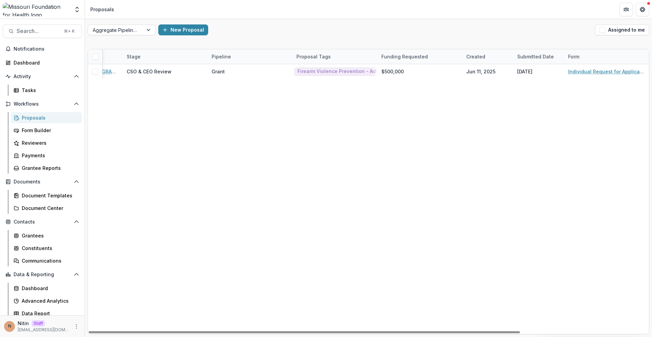
scroll to position [0, 0]
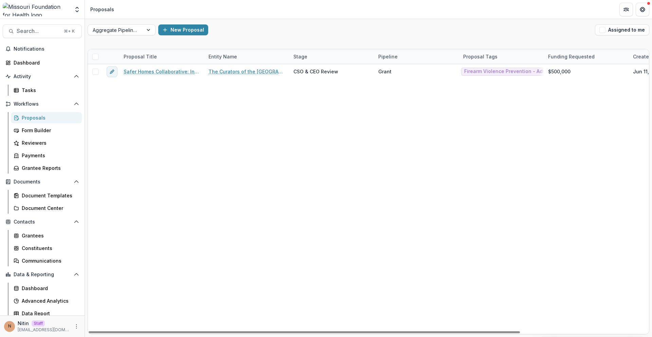
click at [407, 117] on div "Safer Homes Collaborative: Infrastructure & Sustainability Funding The Curators…" at bounding box center [452, 199] width 728 height 270
drag, startPoint x: 218, startPoint y: 333, endPoint x: 195, endPoint y: 320, distance: 26.1
click at [195, 331] on div at bounding box center [304, 332] width 431 height 2
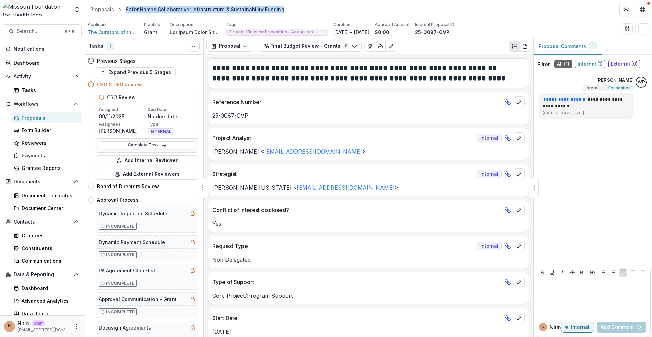
drag, startPoint x: 243, startPoint y: 7, endPoint x: 116, endPoint y: 6, distance: 127.0
click at [116, 6] on header "Proposals Safer Homes Collaborative: Infrastructure & Sustainability Funding" at bounding box center [368, 9] width 567 height 19
copy ol "Safer Homes Collaborative: Infrastructure & Sustainability Funding"
